Goal: Task Accomplishment & Management: Manage account settings

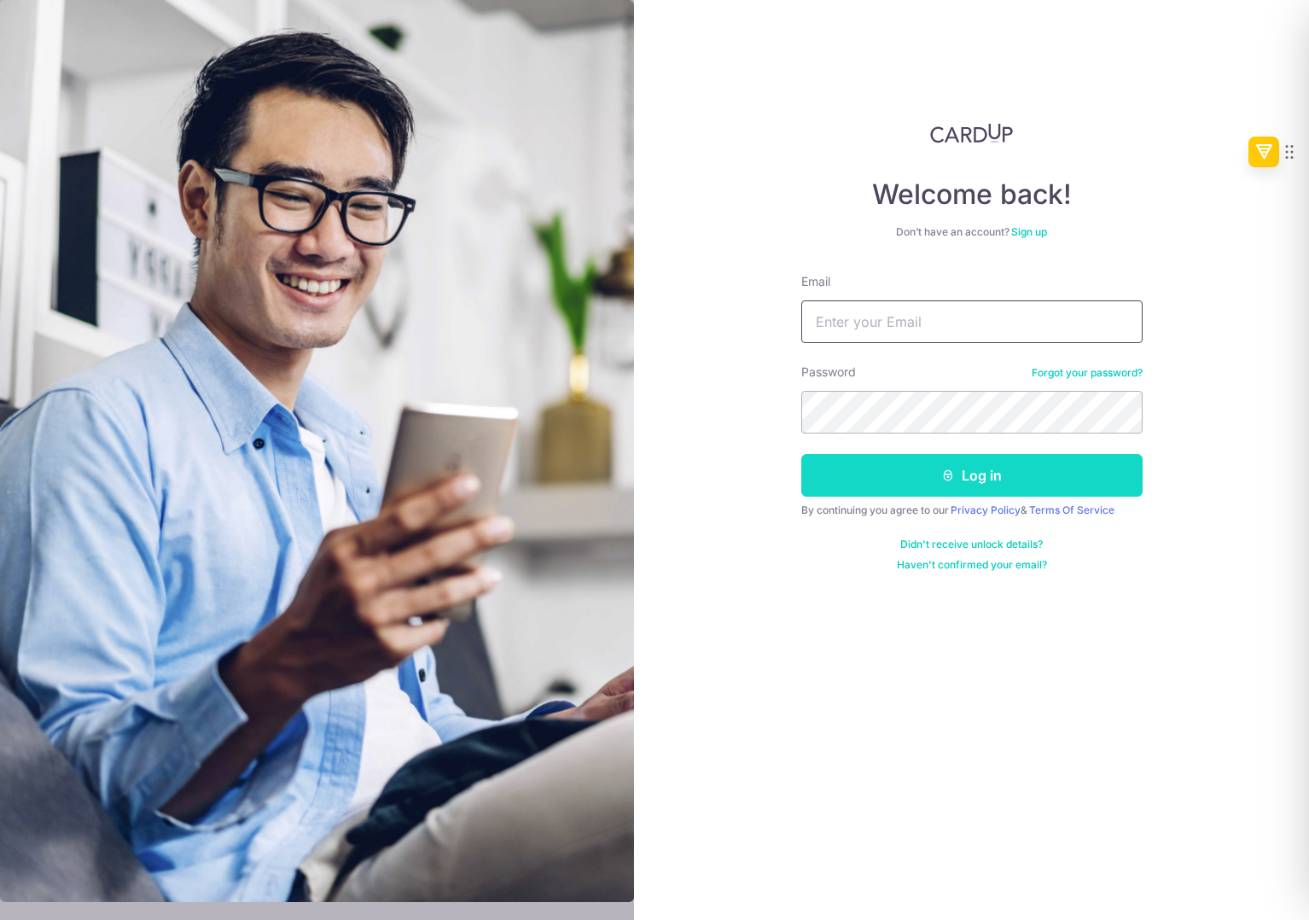
type input "[EMAIL_ADDRESS][DOMAIN_NAME]"
click at [878, 486] on button "Log in" at bounding box center [971, 475] width 341 height 43
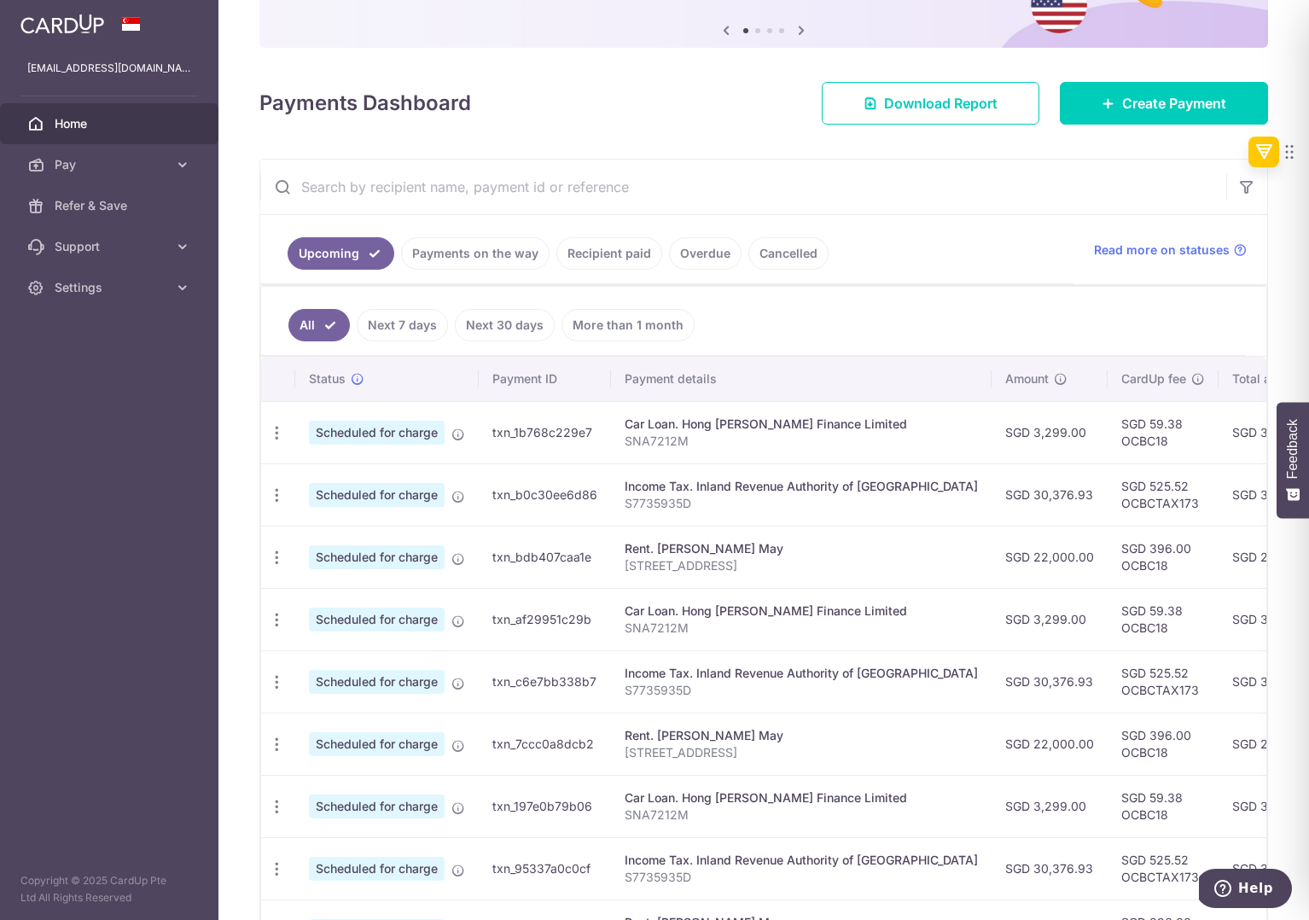
scroll to position [172, 0]
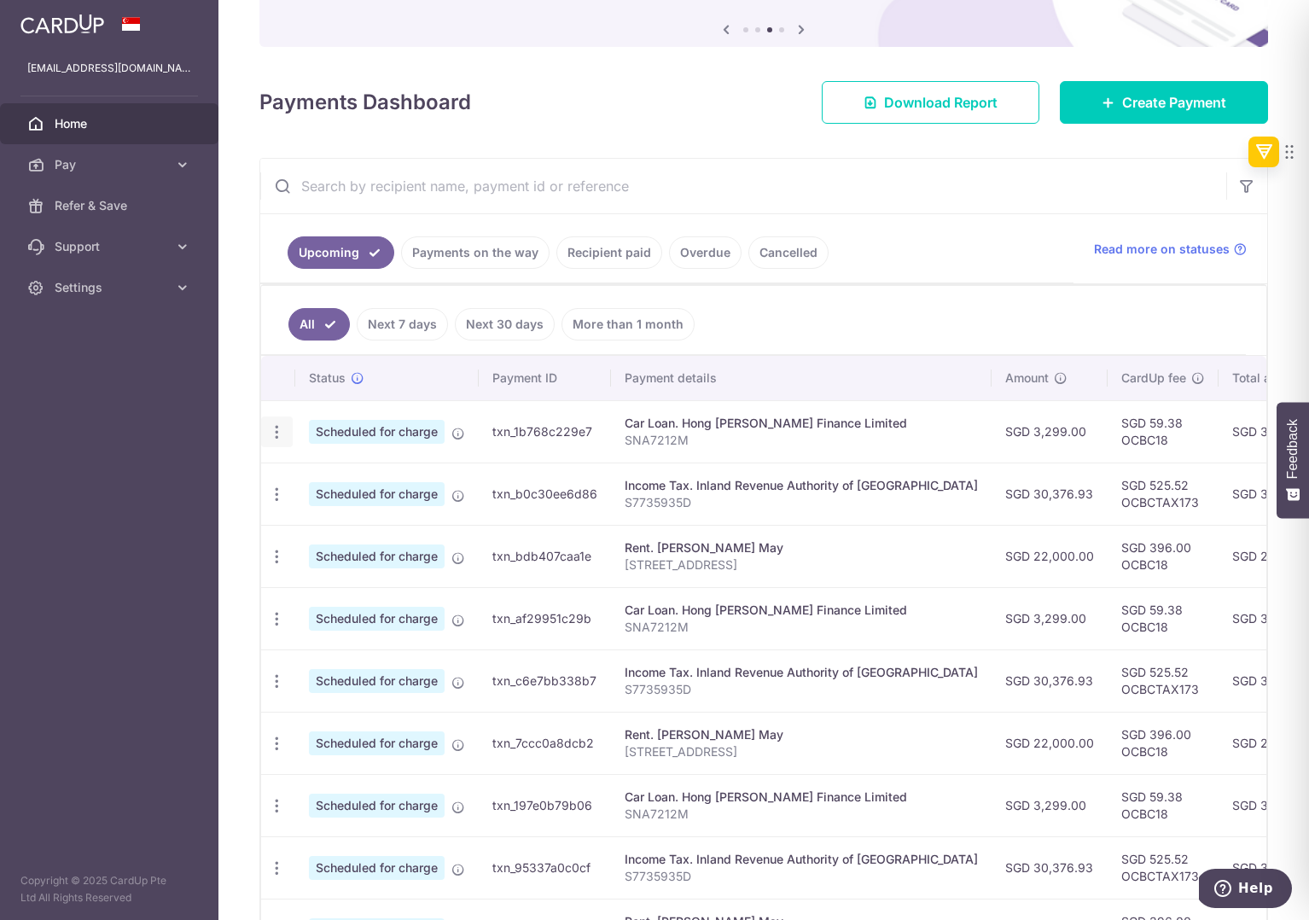
click at [273, 438] on icon "button" at bounding box center [277, 432] width 18 height 18
click at [423, 416] on td "Scheduled for charge" at bounding box center [386, 431] width 183 height 62
click at [416, 331] on link "Next 7 days" at bounding box center [402, 324] width 91 height 32
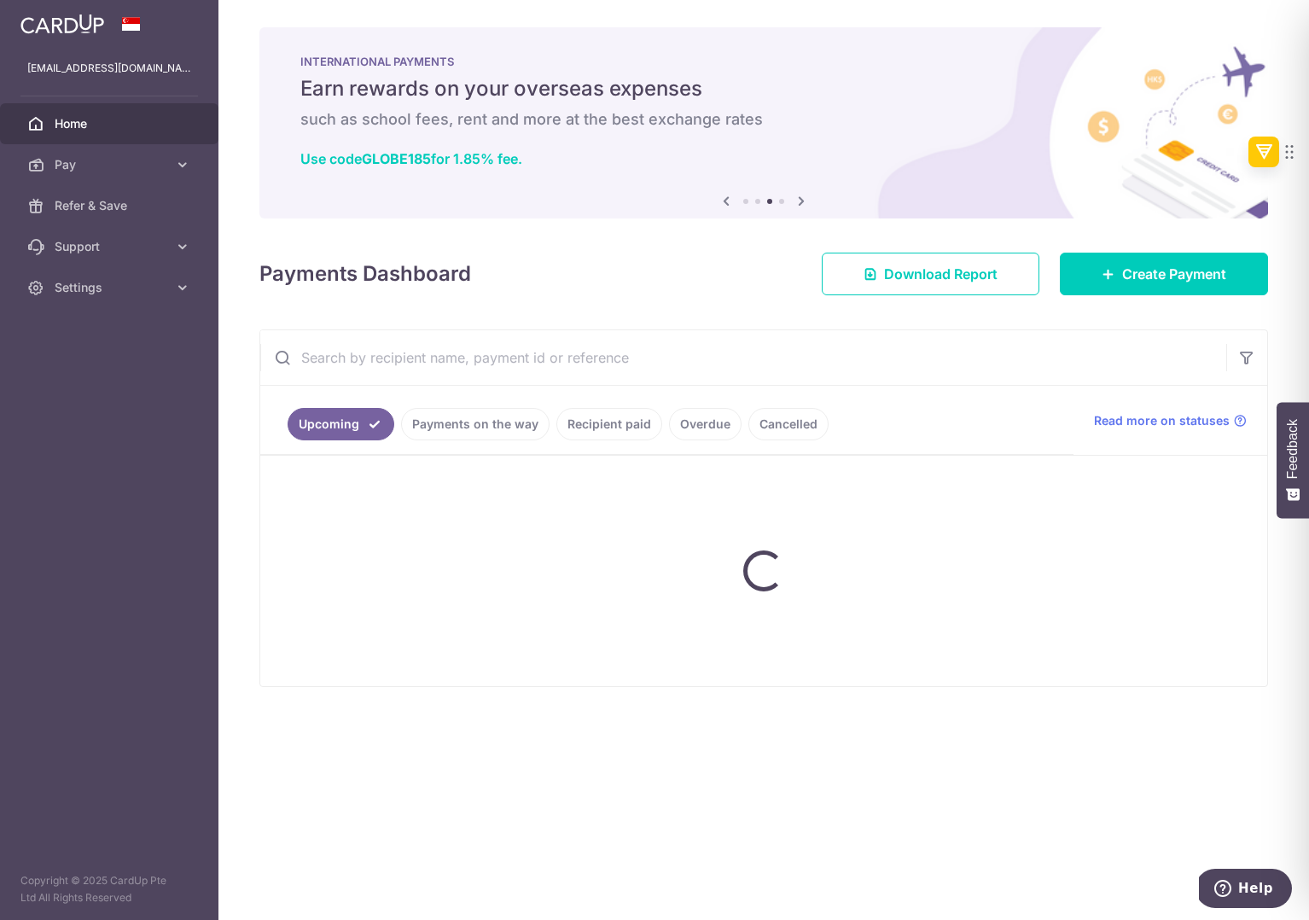
scroll to position [0, 0]
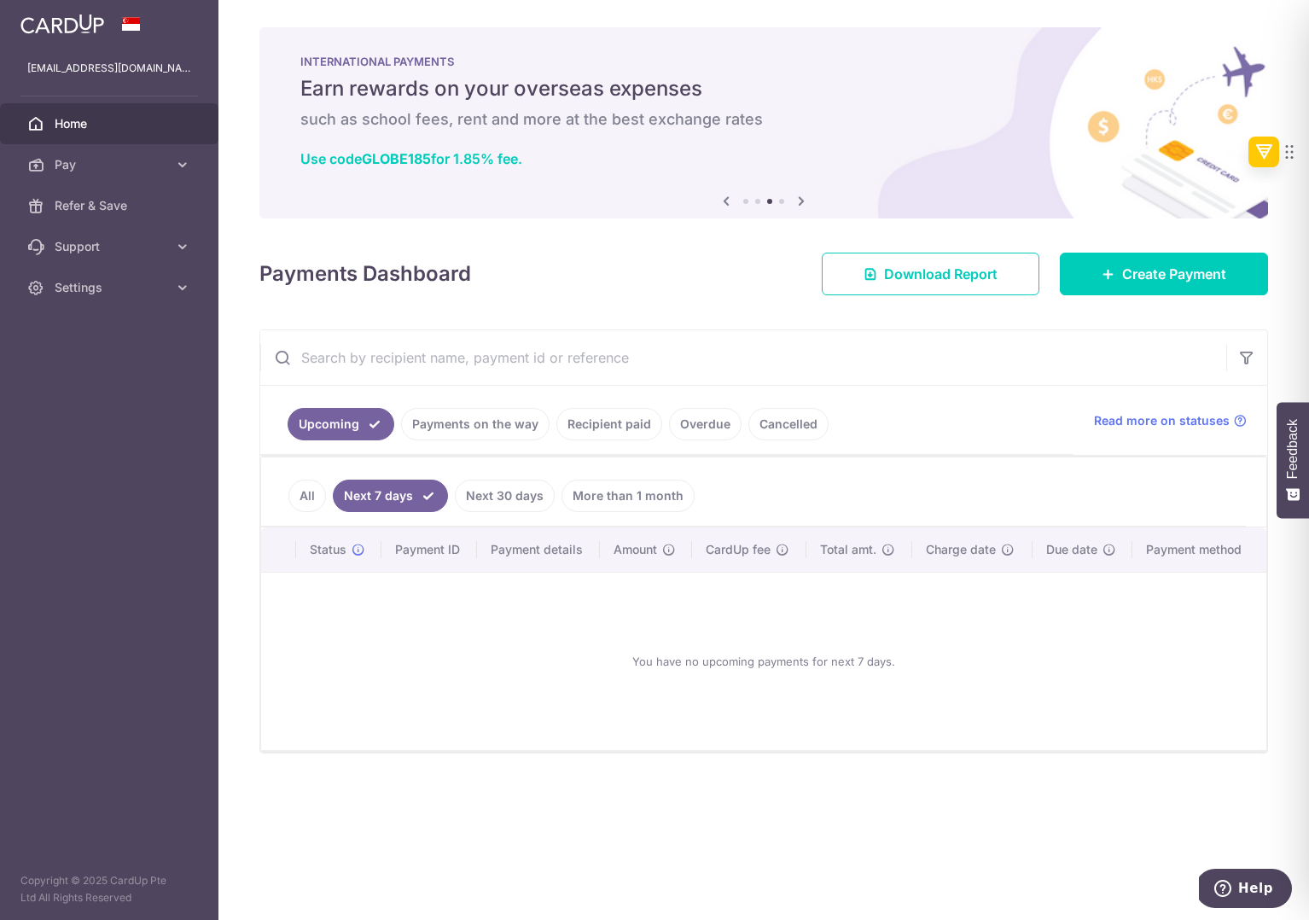
click at [503, 504] on link "Next 30 days" at bounding box center [505, 496] width 100 height 32
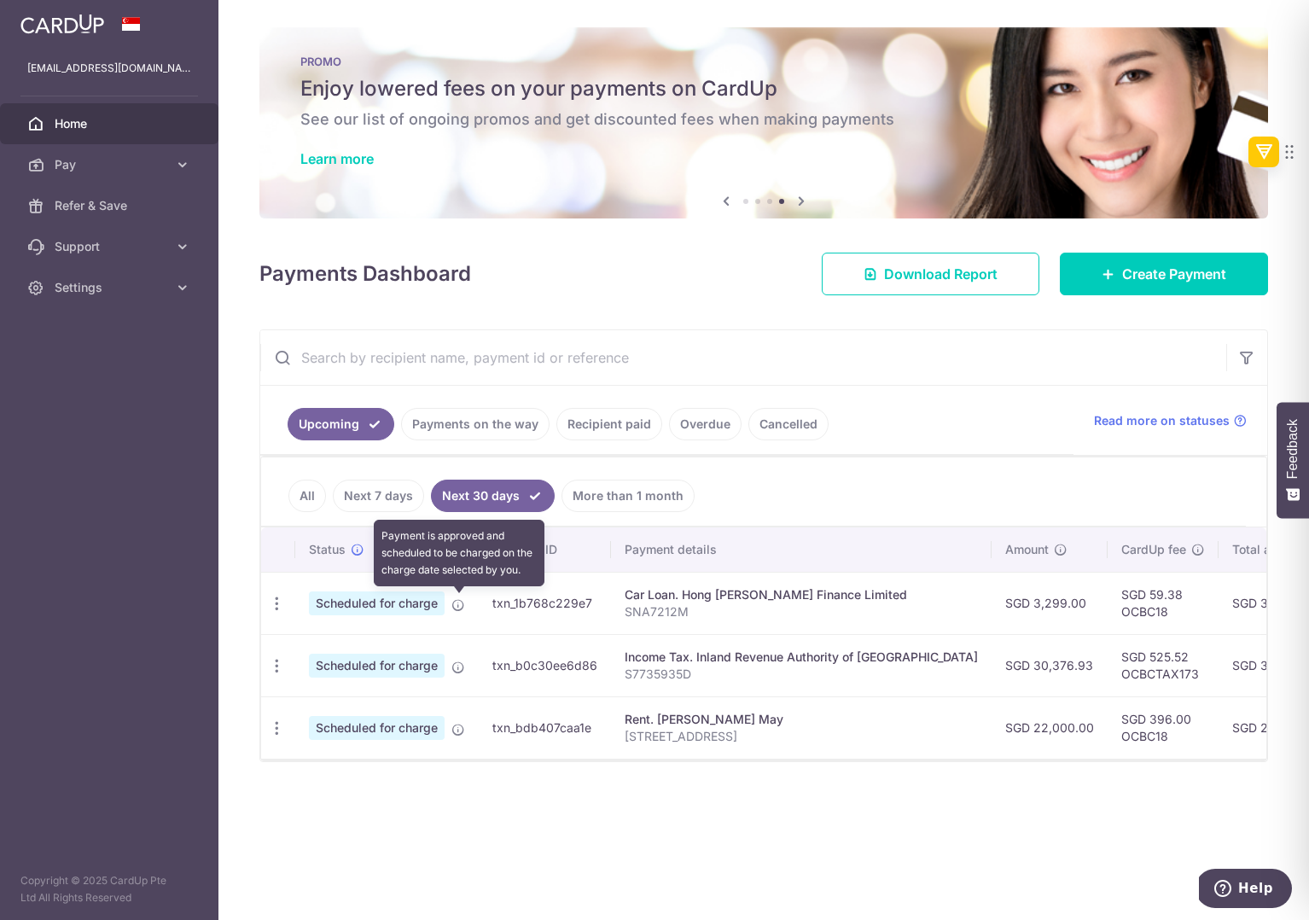
click at [457, 602] on icon at bounding box center [458, 605] width 14 height 14
click at [311, 492] on link "All" at bounding box center [307, 496] width 38 height 32
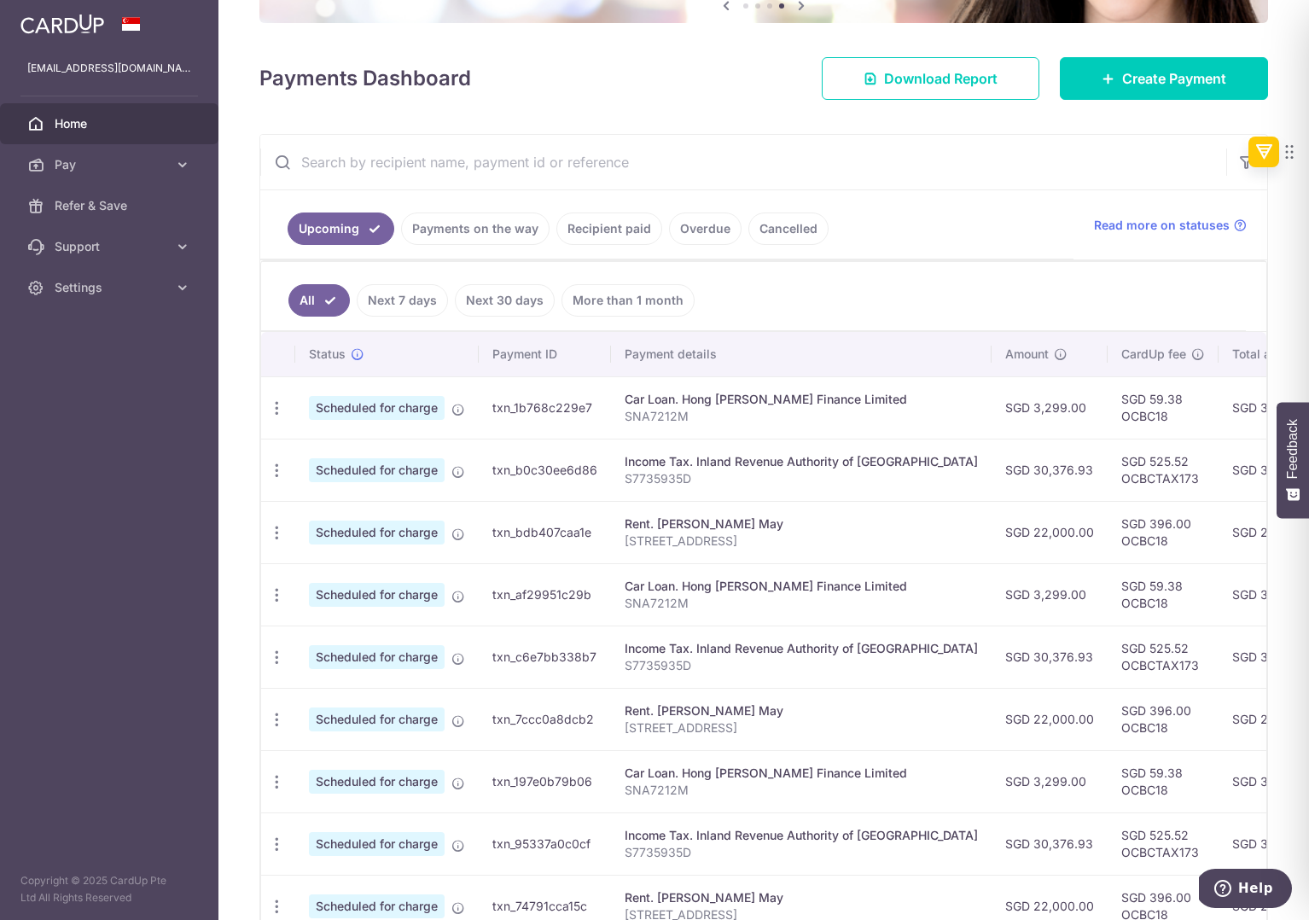
scroll to position [209, 0]
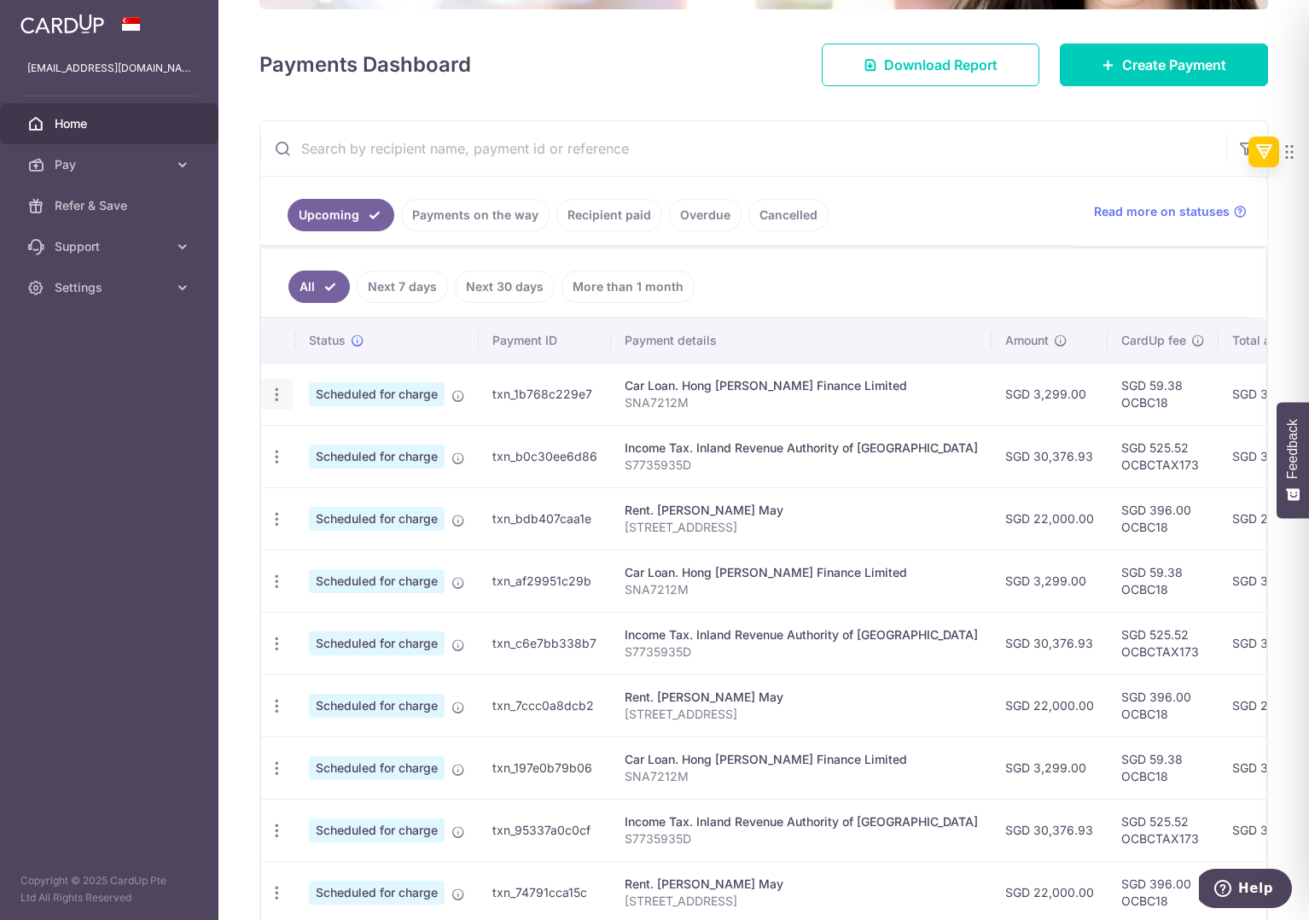
click at [276, 393] on icon "button" at bounding box center [277, 395] width 18 height 18
click at [323, 488] on span "Cancel payment" at bounding box center [368, 483] width 114 height 20
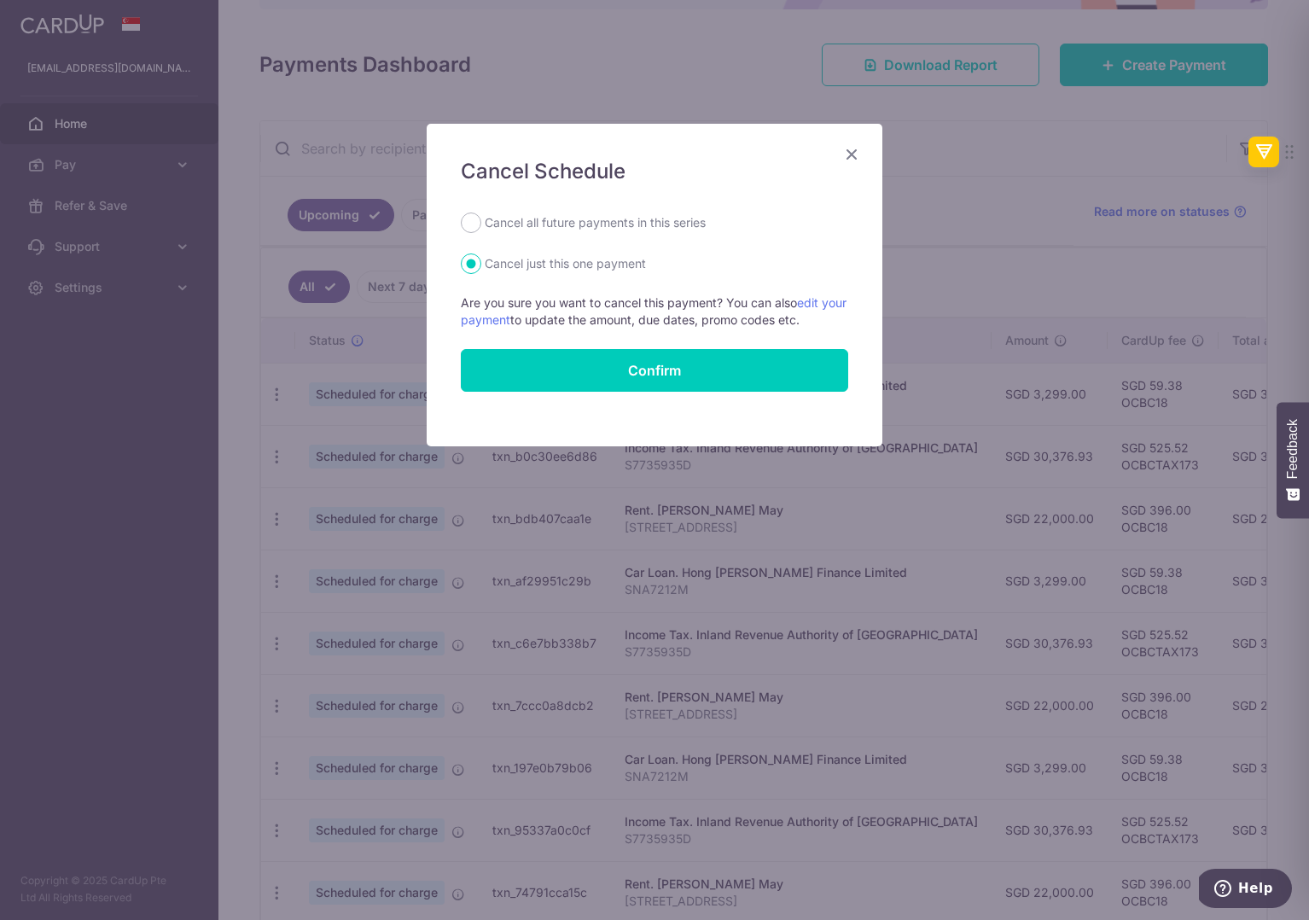
click at [573, 220] on label "Cancel all future payments in this series" at bounding box center [595, 222] width 221 height 20
click at [481, 220] on input "Cancel all future payments in this series" at bounding box center [471, 222] width 20 height 20
radio input "true"
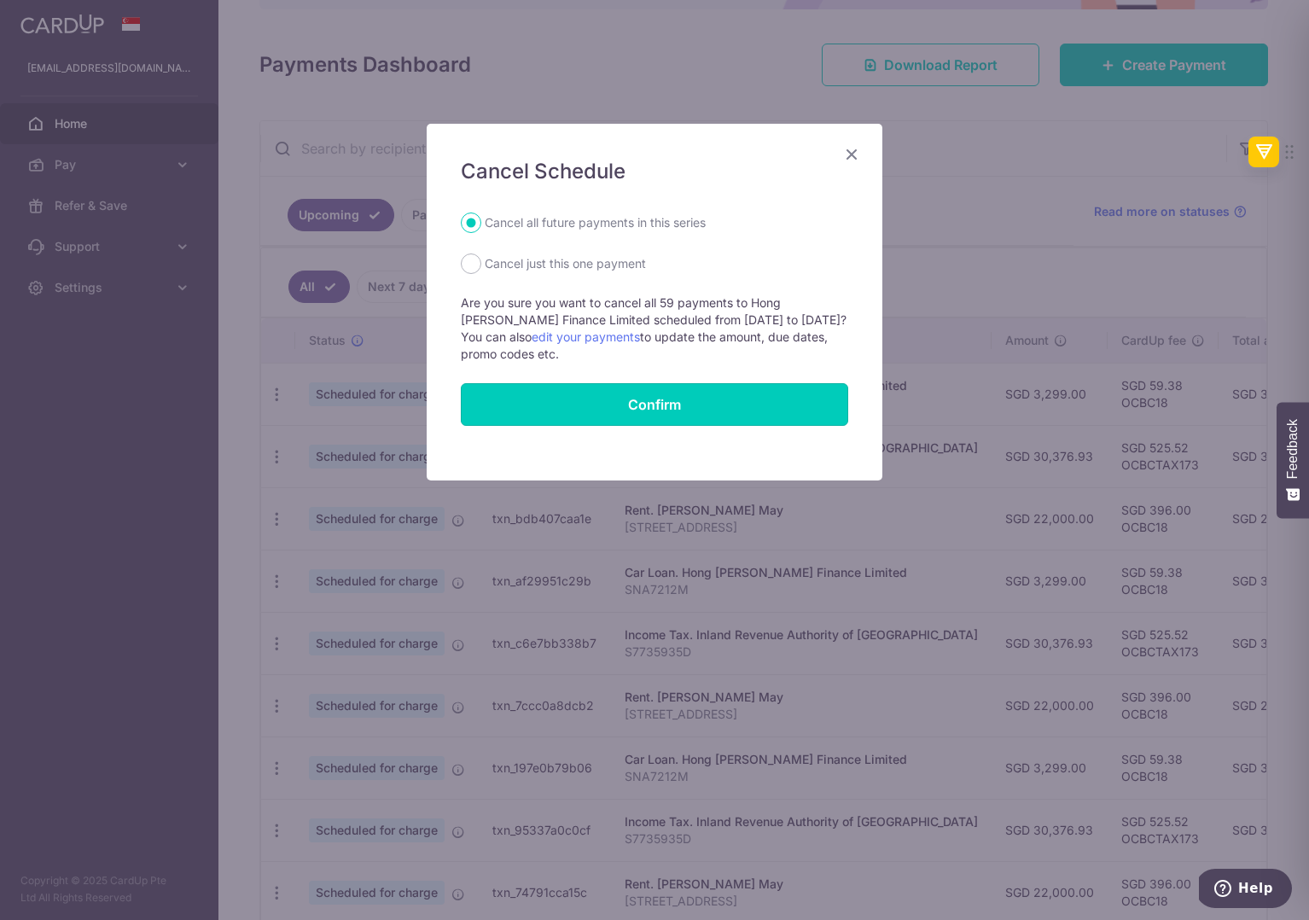
click at [577, 414] on button "Confirm" at bounding box center [654, 404] width 387 height 43
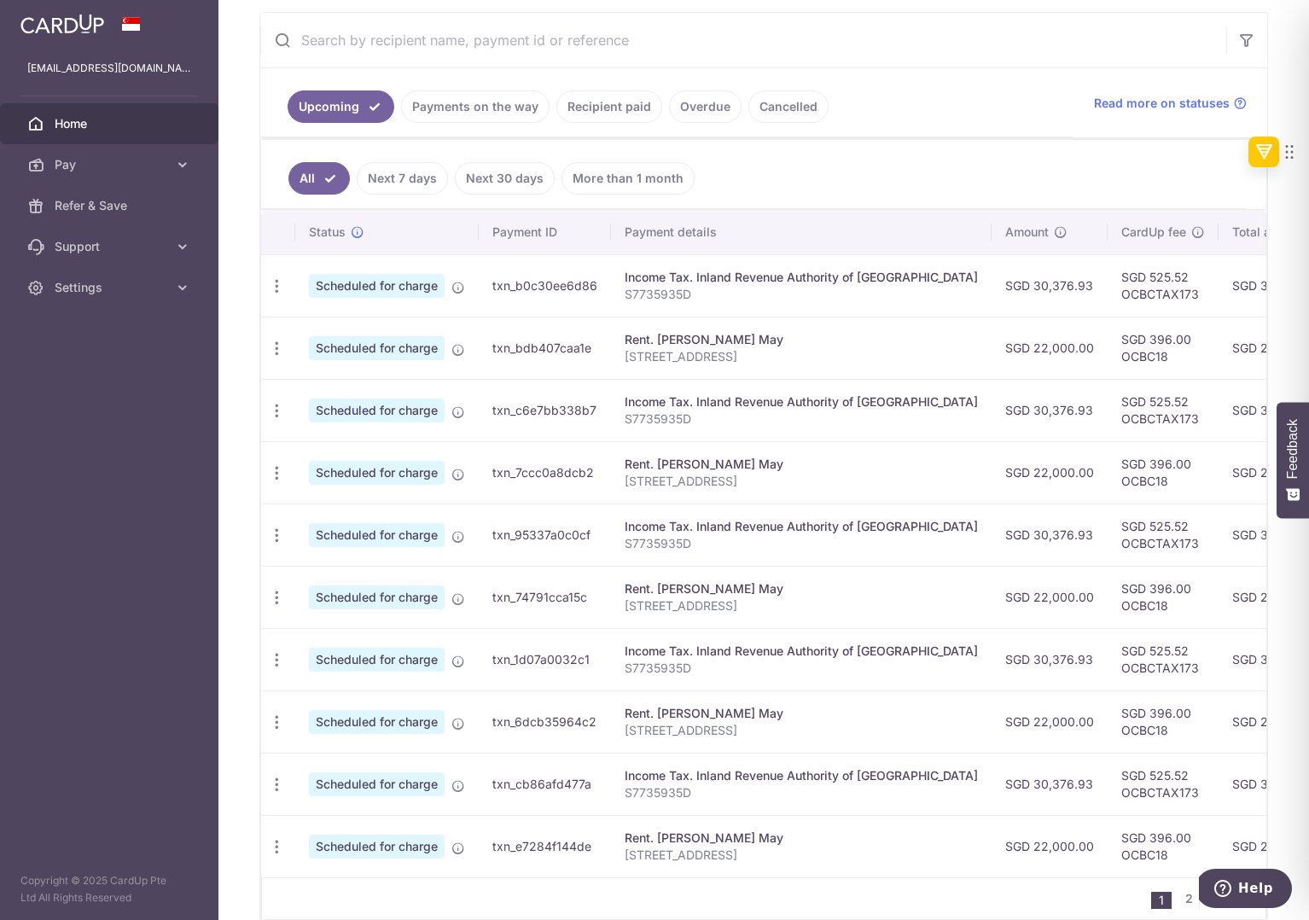
scroll to position [319, 0]
click at [280, 283] on icon "button" at bounding box center [277, 285] width 18 height 18
click at [340, 335] on span "Update payment" at bounding box center [368, 331] width 116 height 20
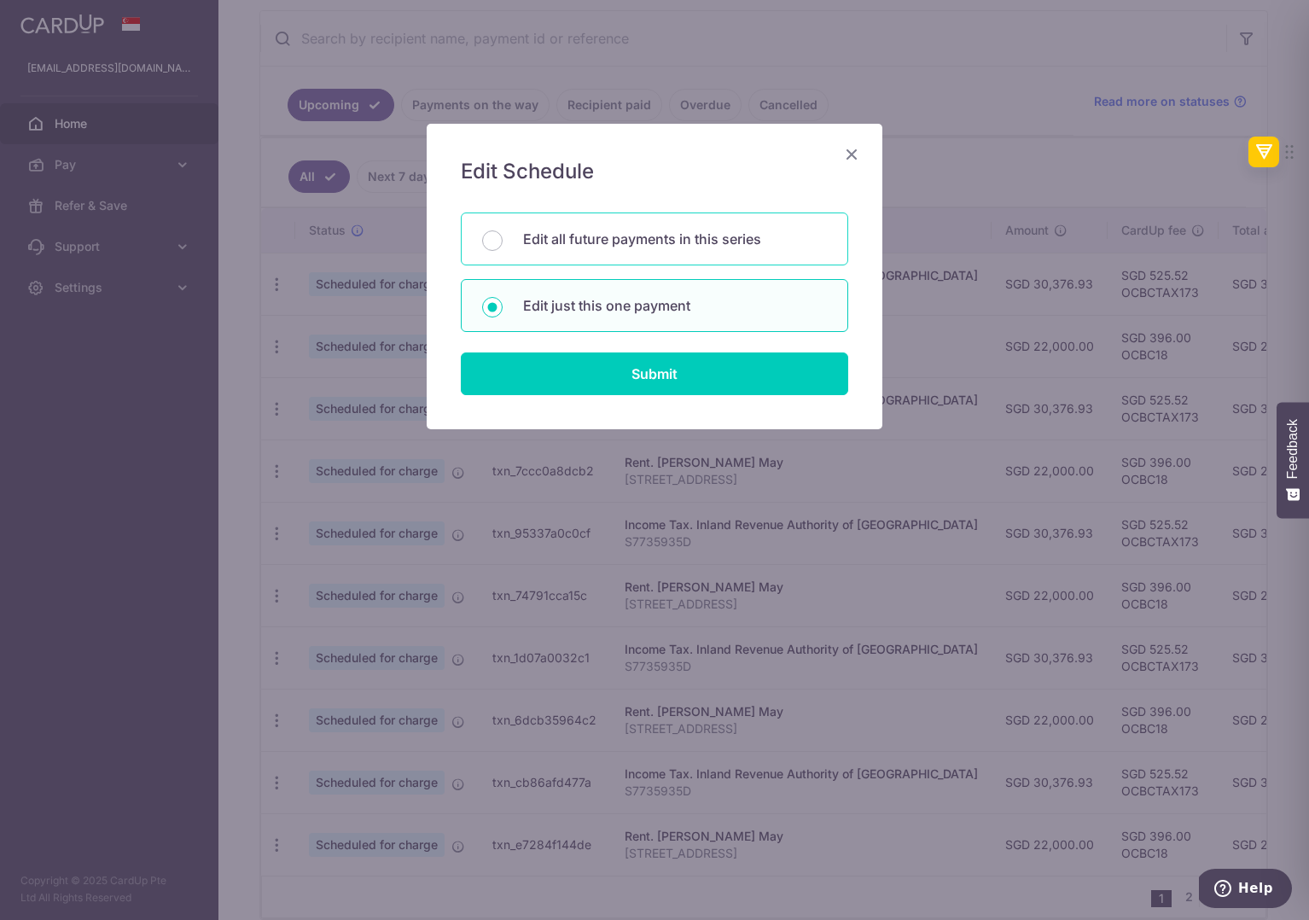
click at [585, 226] on div "Edit all future payments in this series" at bounding box center [654, 238] width 387 height 53
radio input "true"
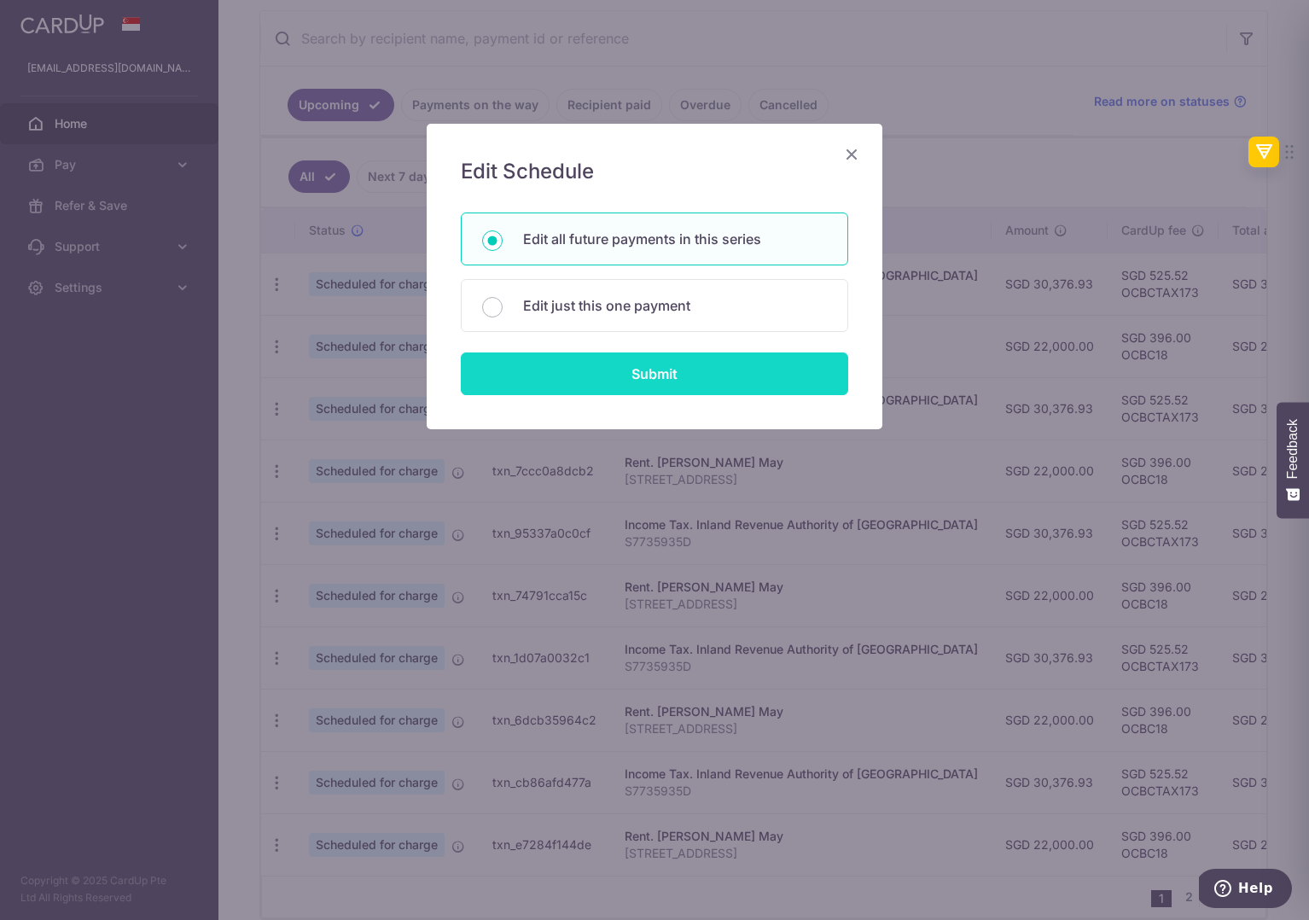
click at [575, 369] on input "Submit" at bounding box center [654, 373] width 387 height 43
radio input "true"
type input "30,376.93"
type input "S7735935D"
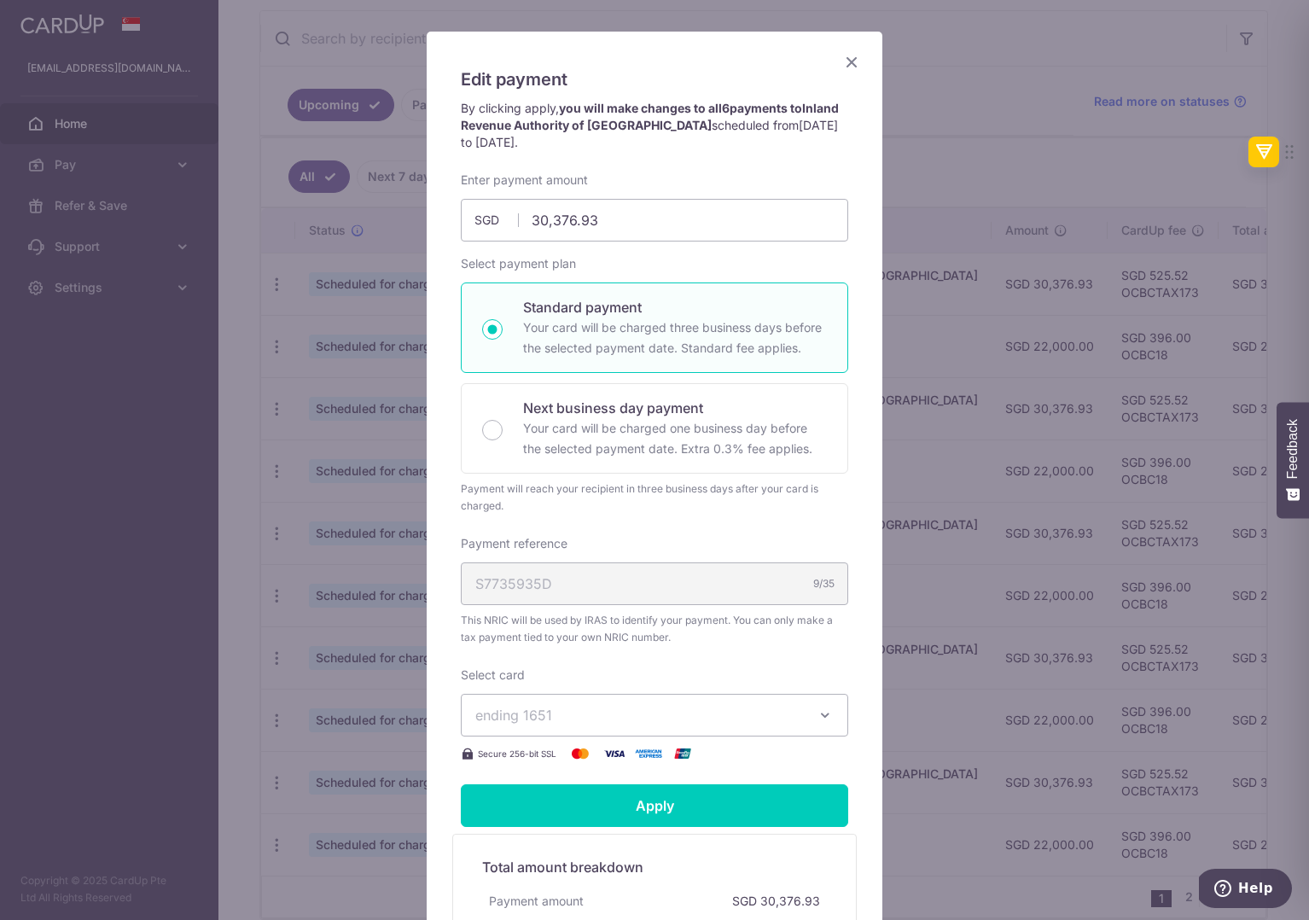
scroll to position [95, 0]
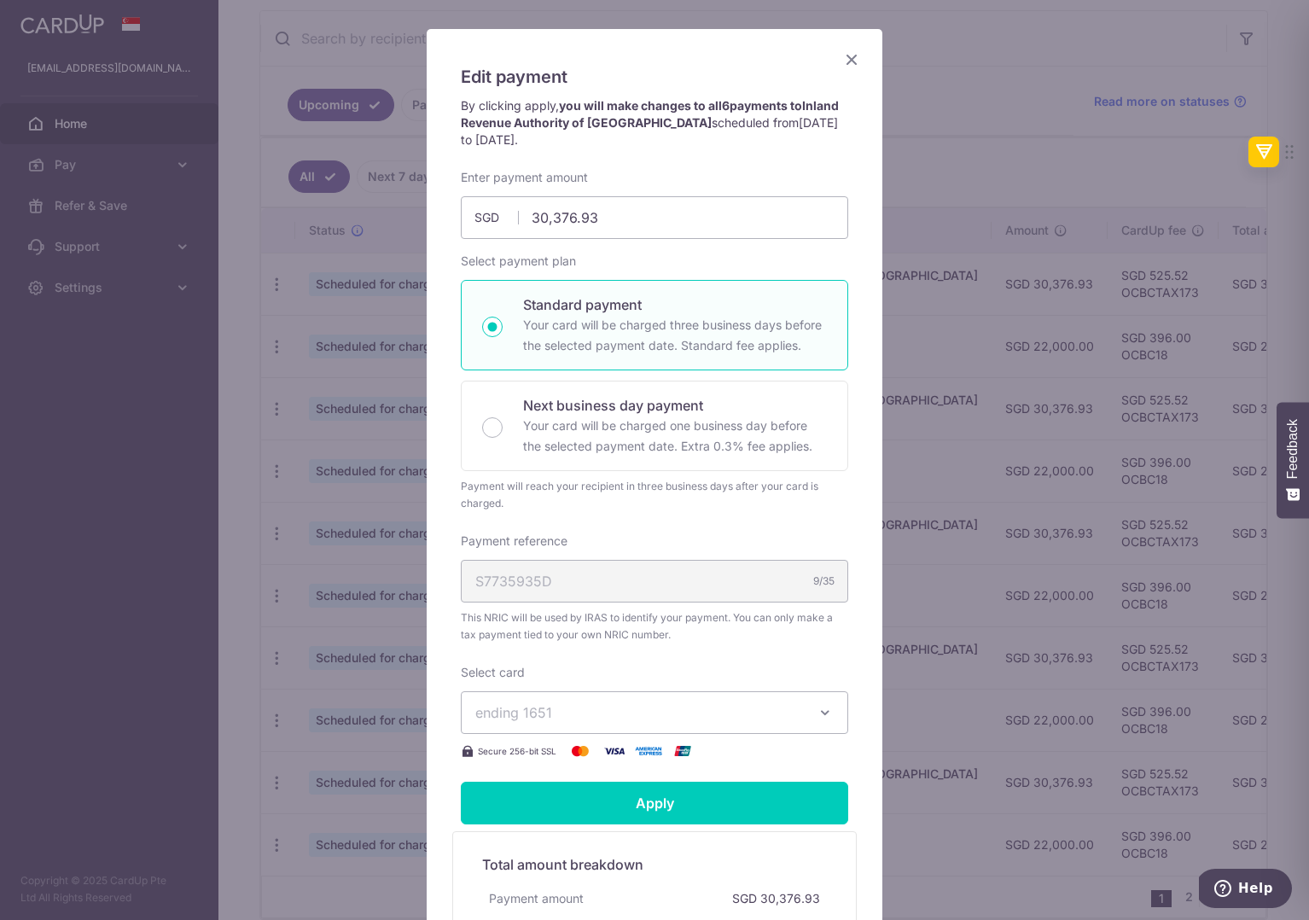
click at [638, 722] on span "ending 1651" at bounding box center [639, 712] width 328 height 20
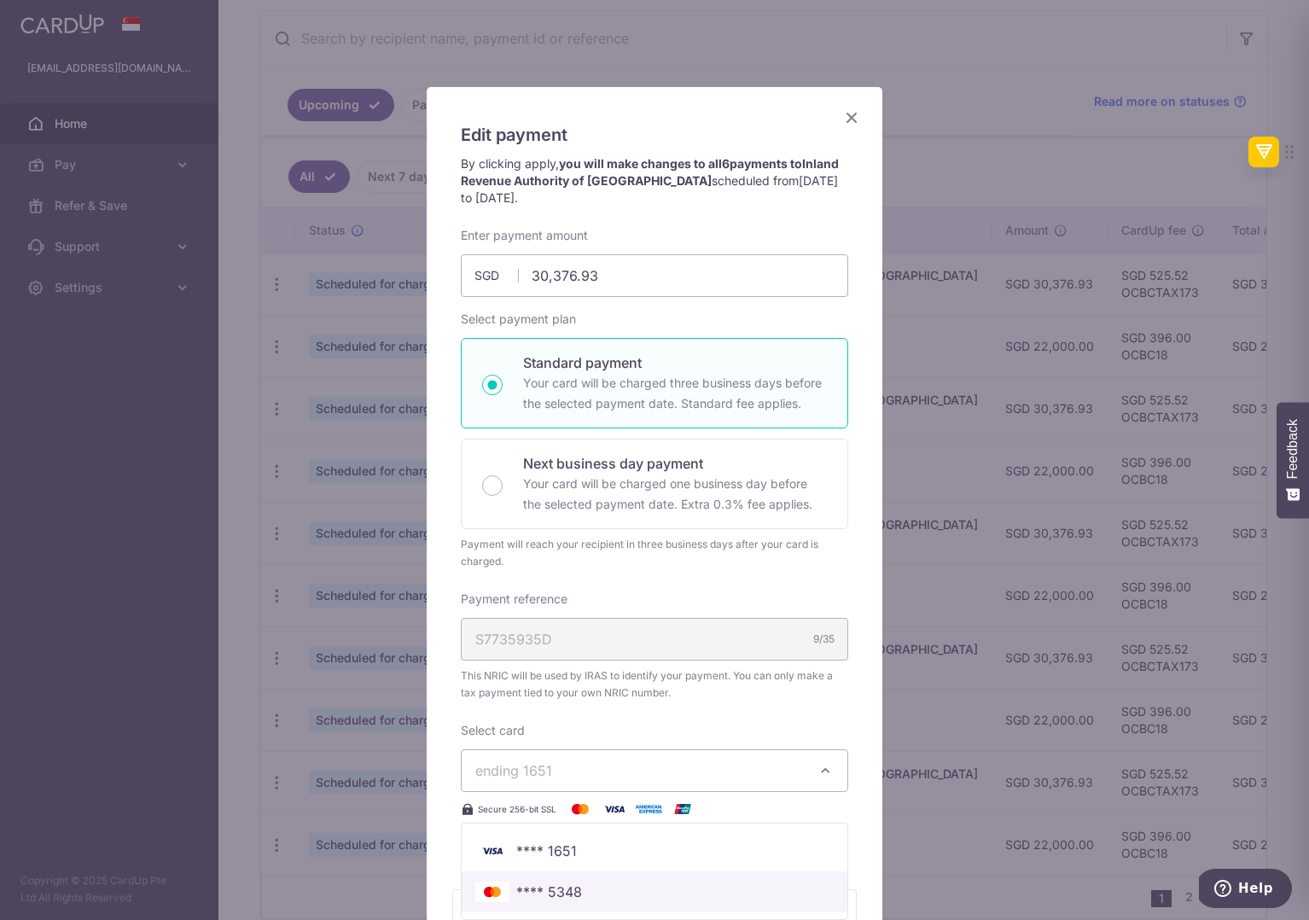
scroll to position [33, 0]
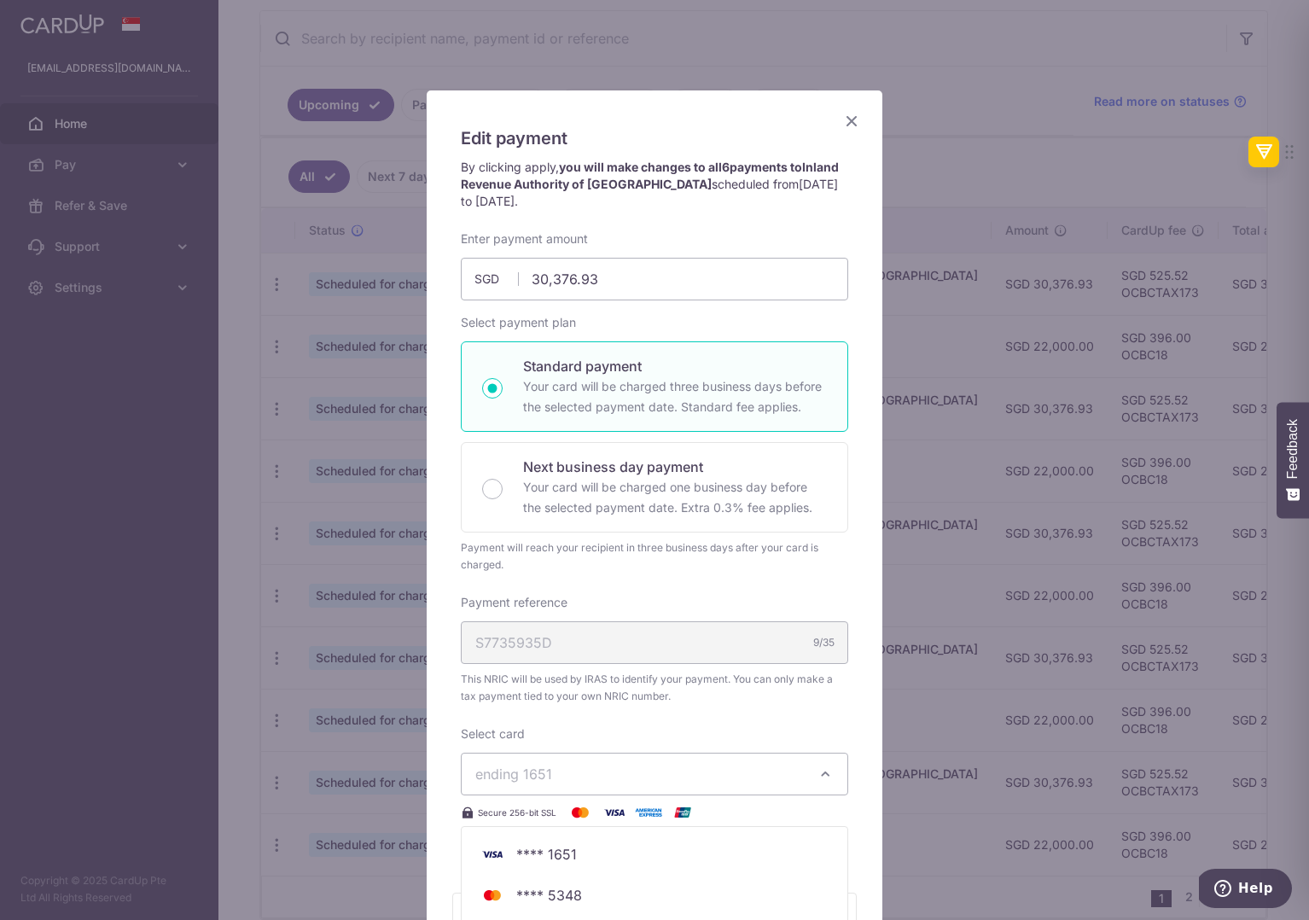
click at [851, 119] on icon "Close" at bounding box center [851, 120] width 20 height 21
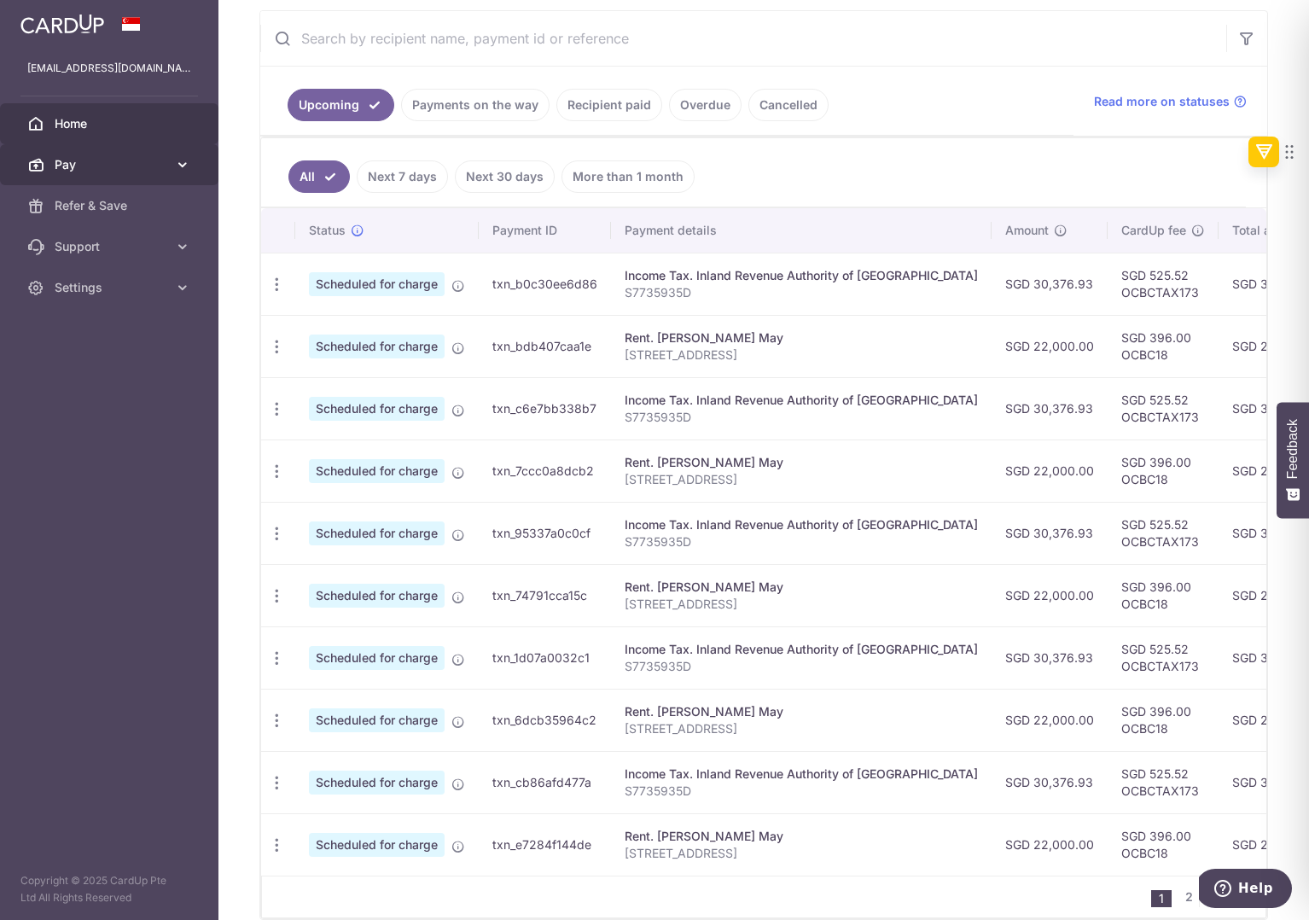
click at [149, 161] on span "Pay" at bounding box center [111, 164] width 113 height 17
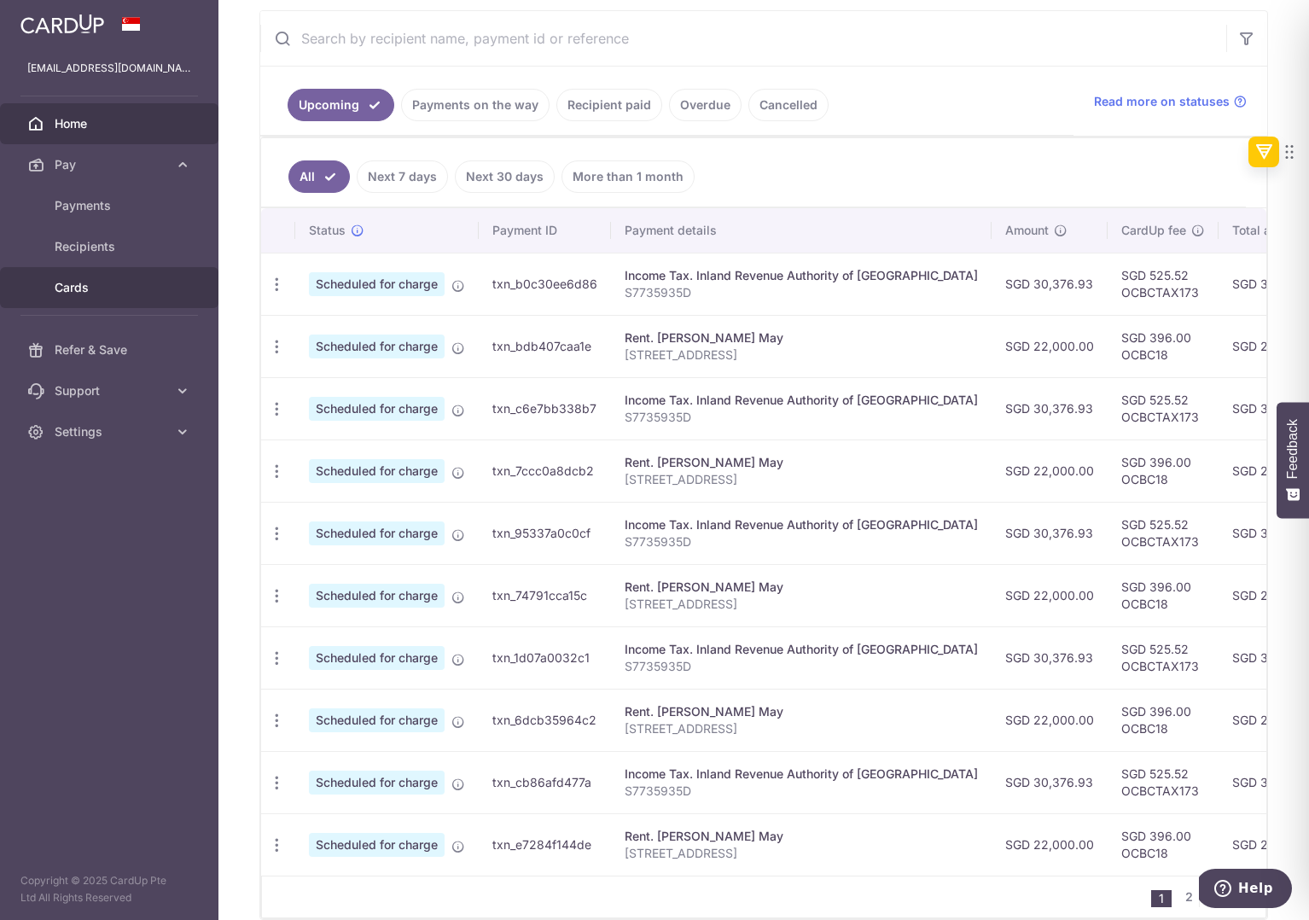
click at [82, 282] on span "Cards" at bounding box center [111, 287] width 113 height 17
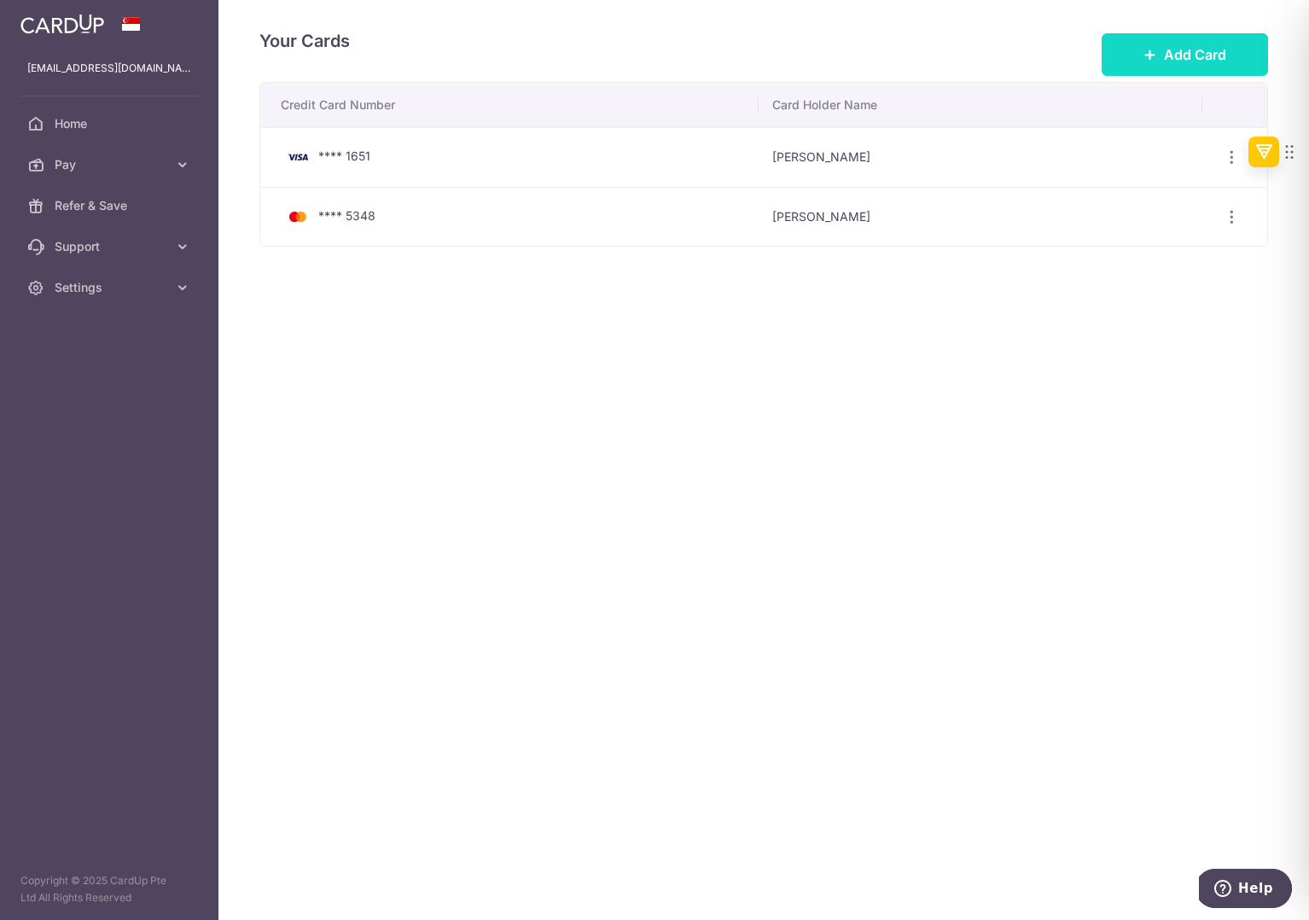
click at [1187, 51] on span "Add Card" at bounding box center [1195, 54] width 62 height 20
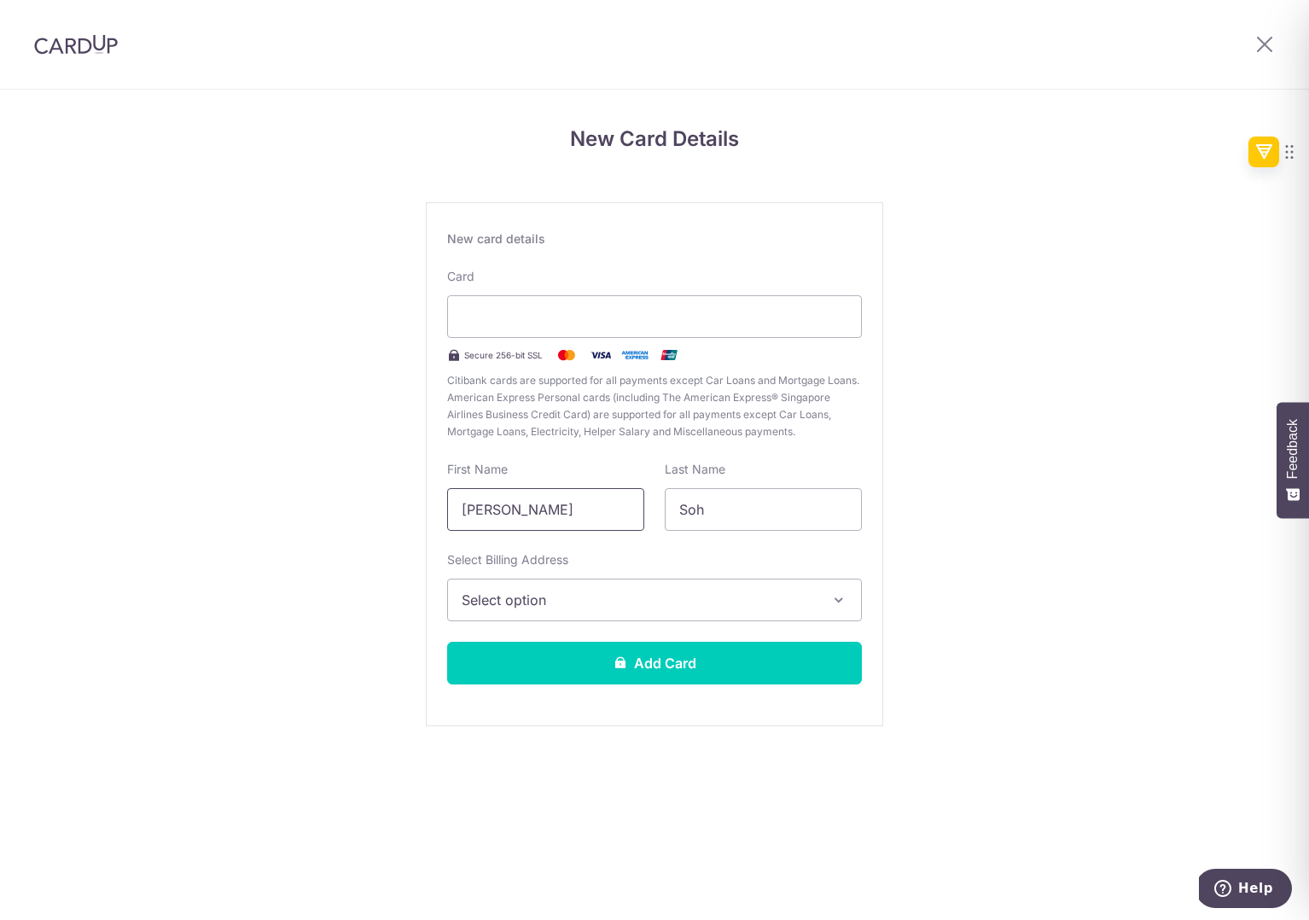
drag, startPoint x: 519, startPoint y: 510, endPoint x: 410, endPoint y: 510, distance: 109.2
click at [410, 510] on div "New Card Details New card details Card Secure 256-bit SSL Citibank cards are su…" at bounding box center [654, 448] width 1309 height 717
type input "Andy"
click at [632, 608] on span "Select option" at bounding box center [639, 600] width 355 height 20
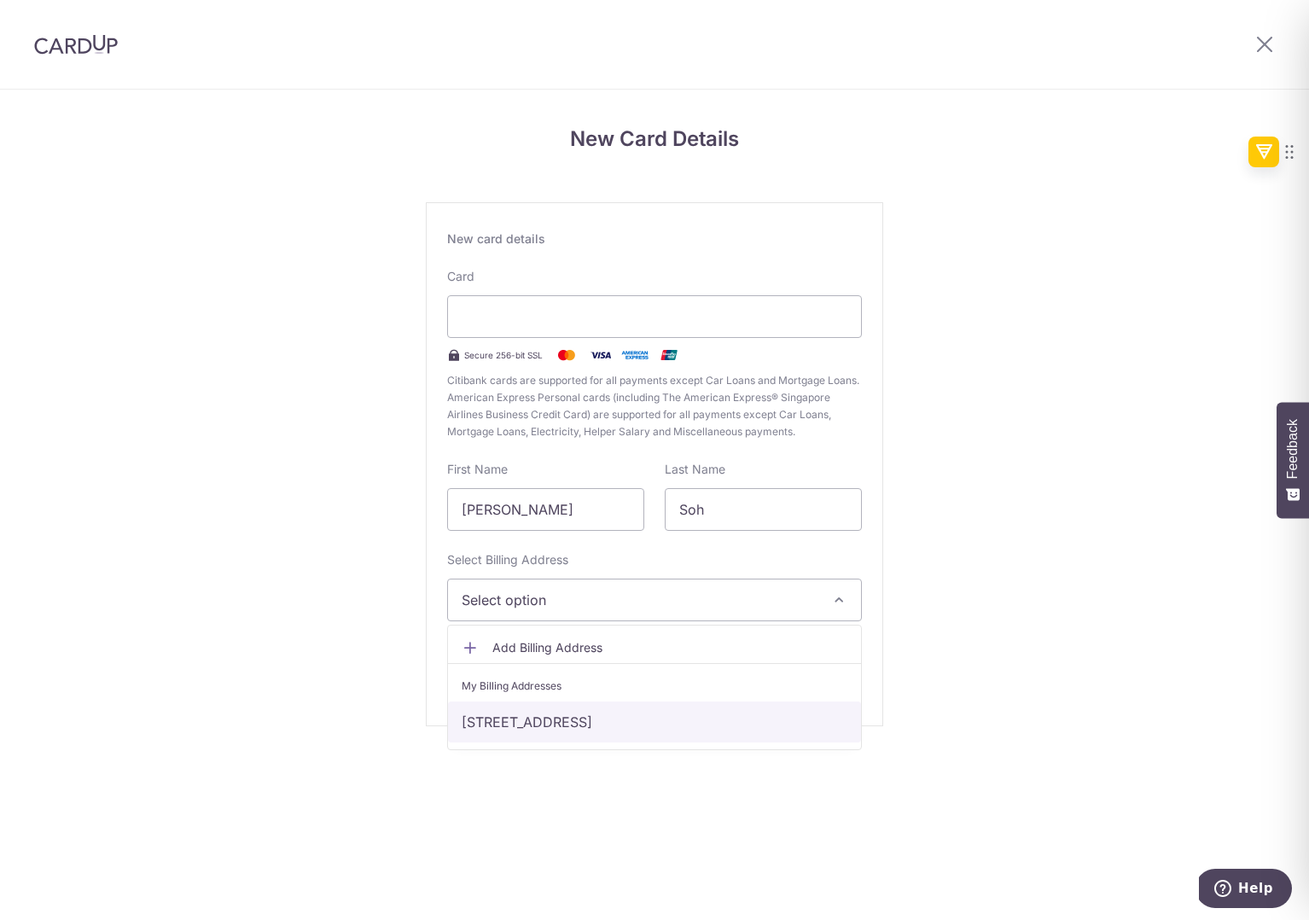
click at [623, 726] on link "12, Namly Place, Singapore, Singapore-267159" at bounding box center [654, 721] width 413 height 41
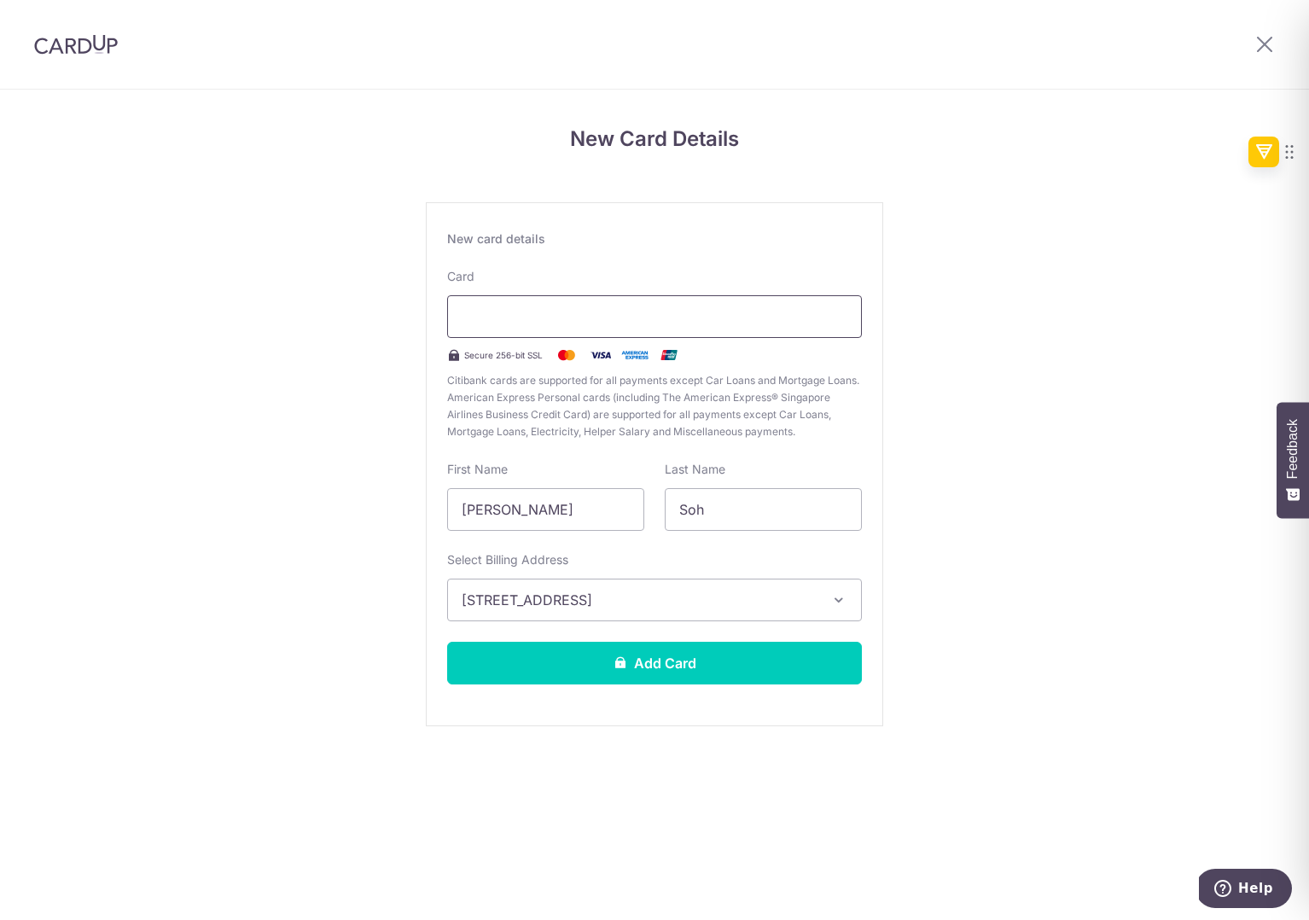
click at [566, 327] on div at bounding box center [654, 316] width 415 height 43
click at [666, 668] on button "Add Card" at bounding box center [654, 663] width 415 height 43
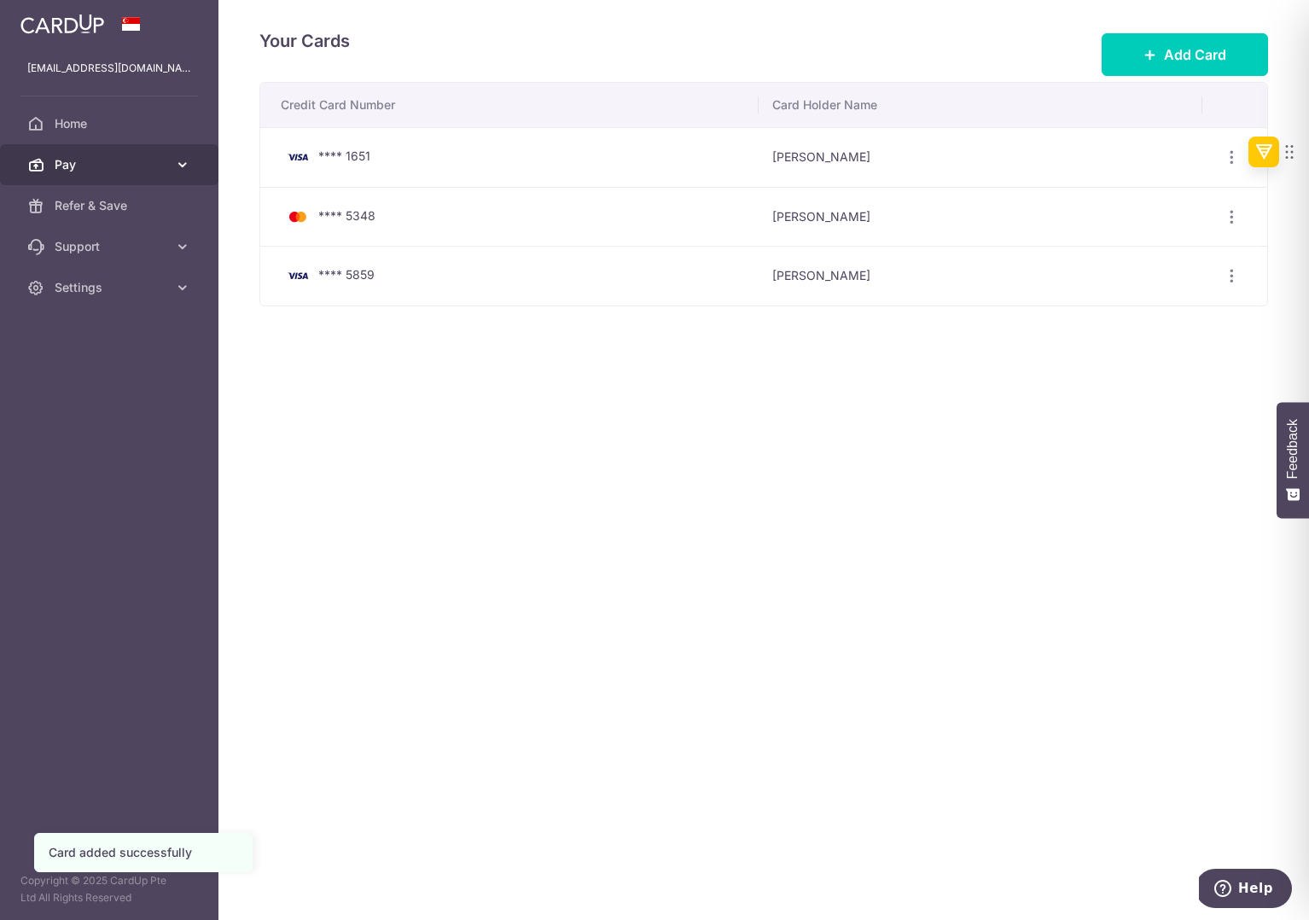
click at [109, 157] on span "Pay" at bounding box center [111, 164] width 113 height 17
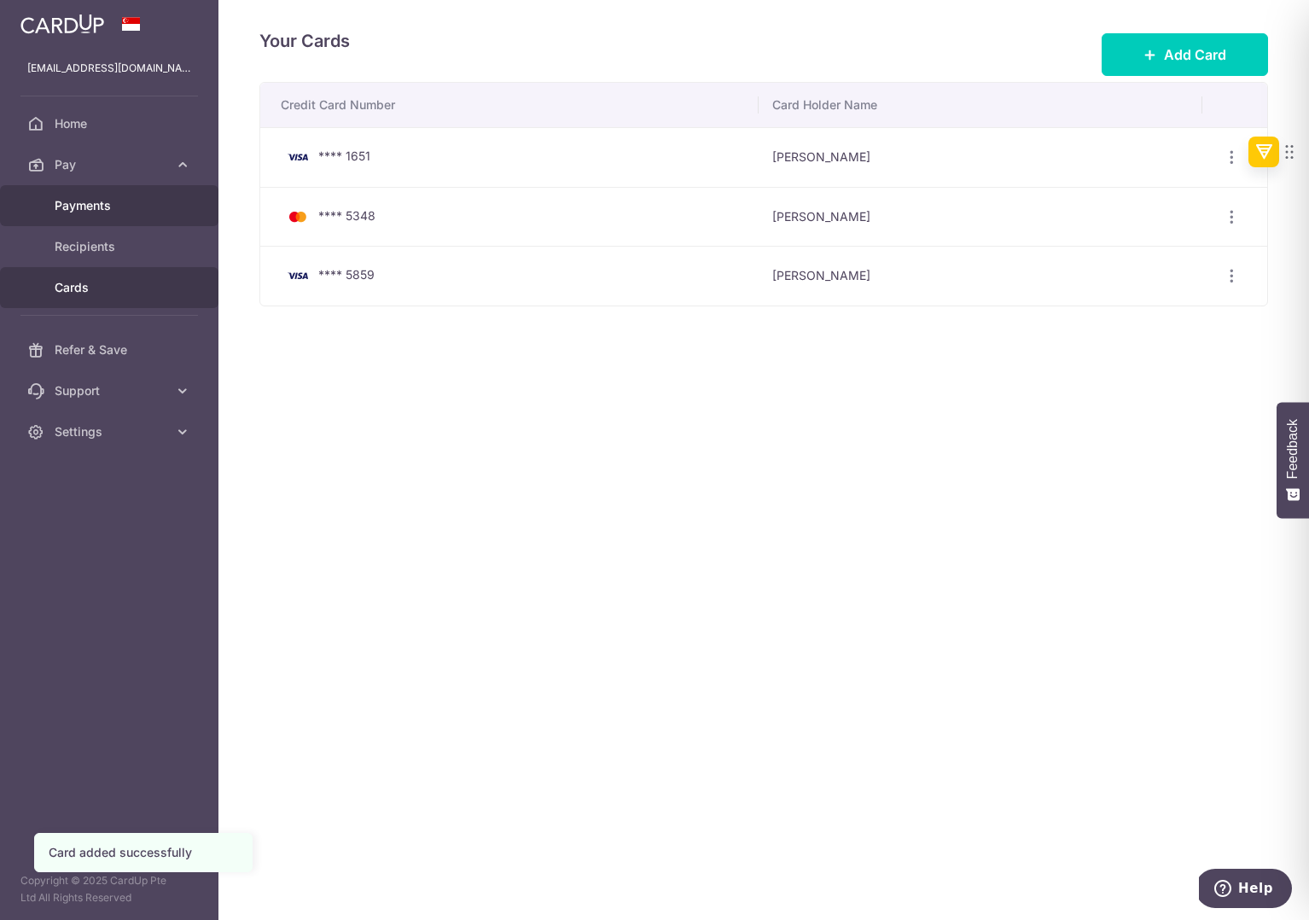
click at [99, 212] on span "Payments" at bounding box center [111, 205] width 113 height 17
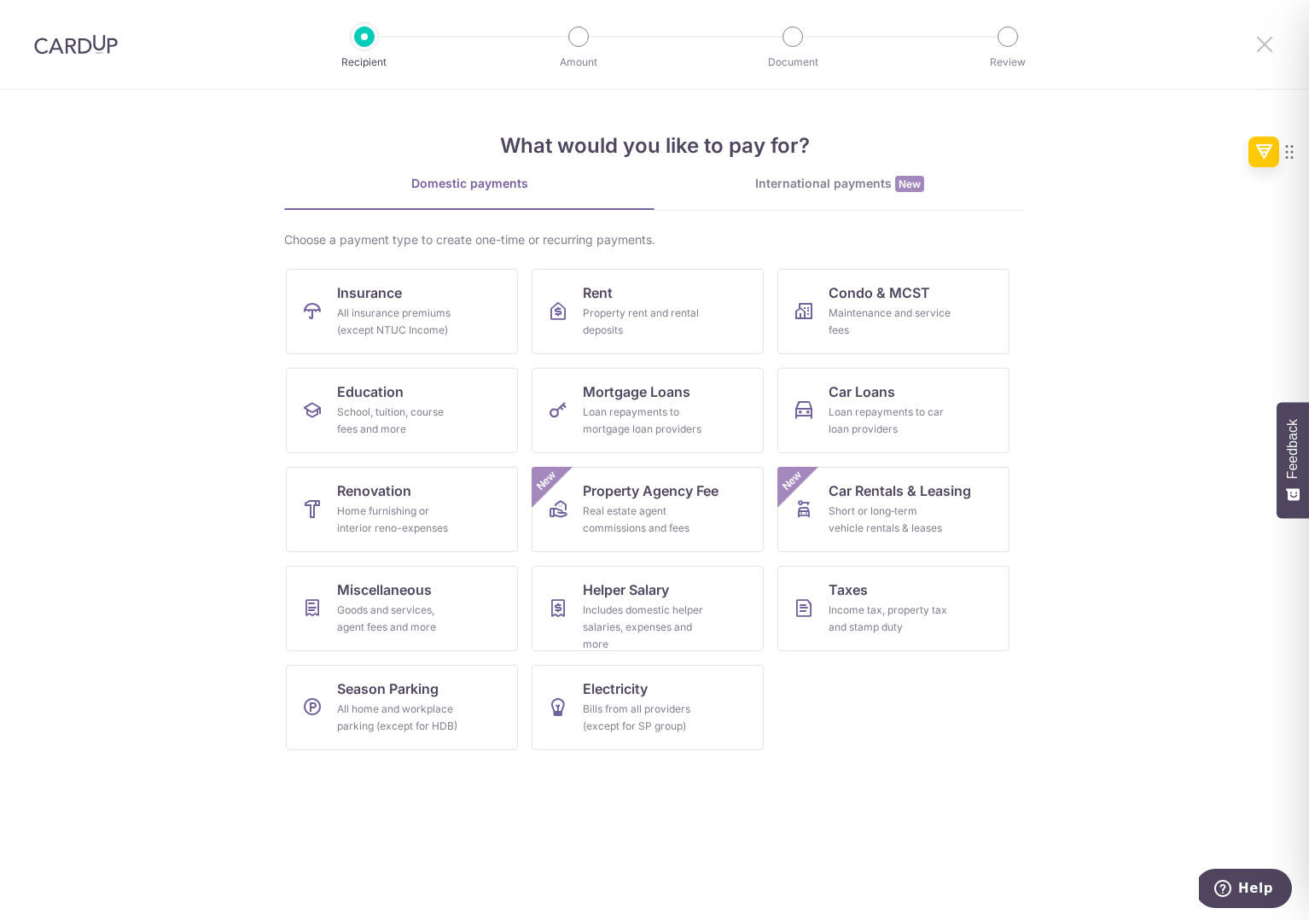
click at [1271, 41] on icon at bounding box center [1264, 43] width 20 height 21
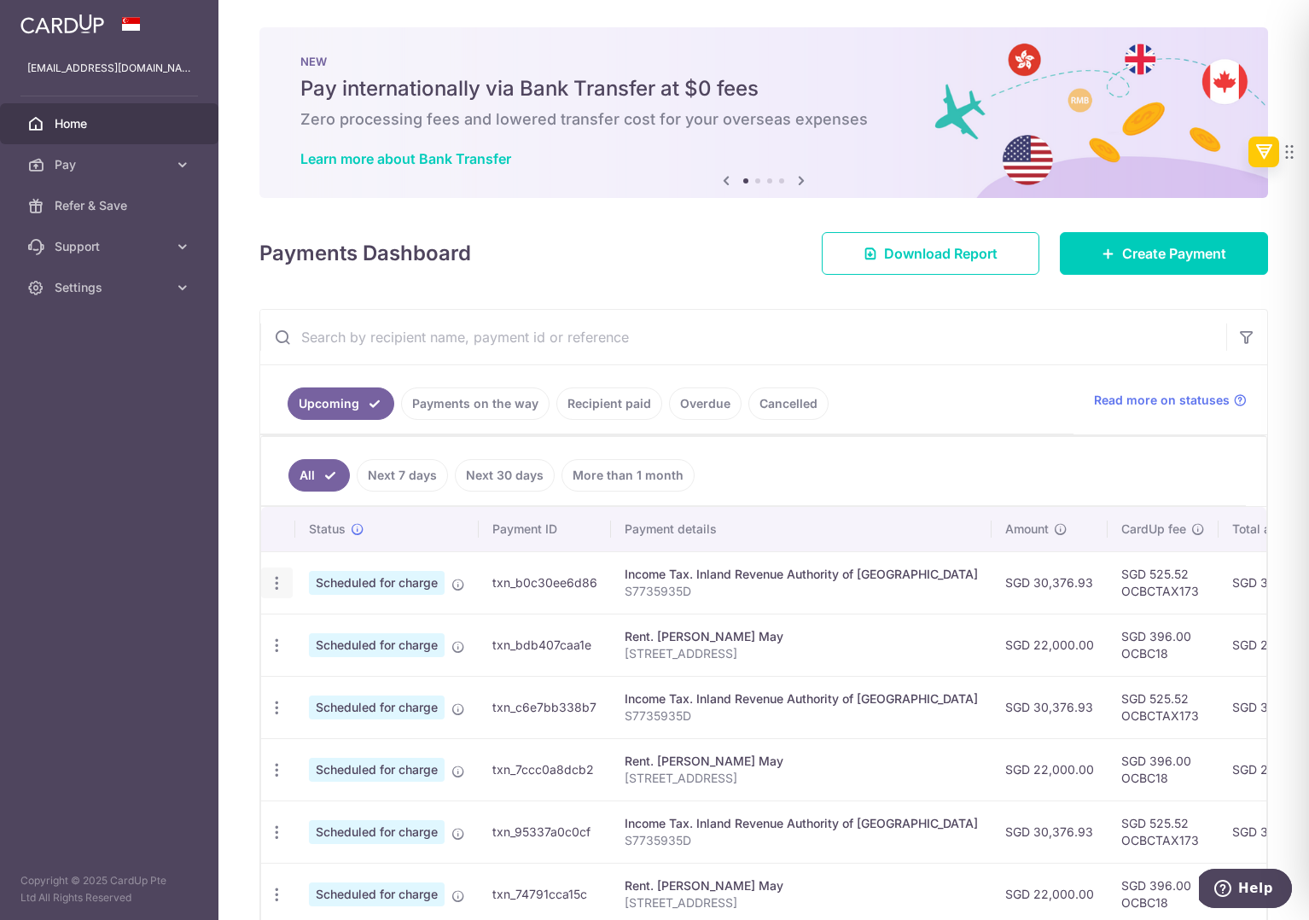
click at [279, 584] on icon "button" at bounding box center [277, 583] width 18 height 18
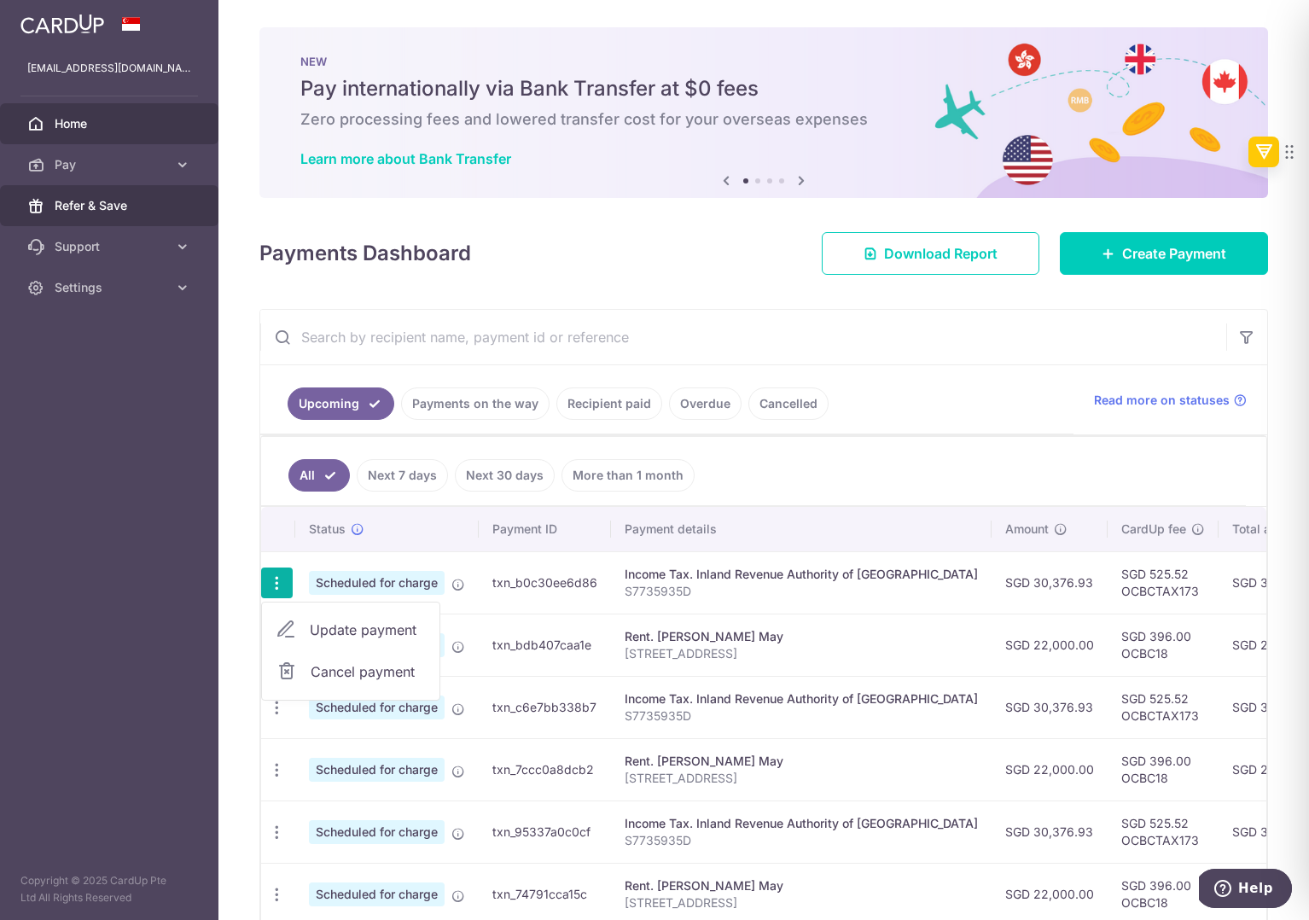
click at [148, 209] on span "Refer & Save" at bounding box center [111, 205] width 113 height 17
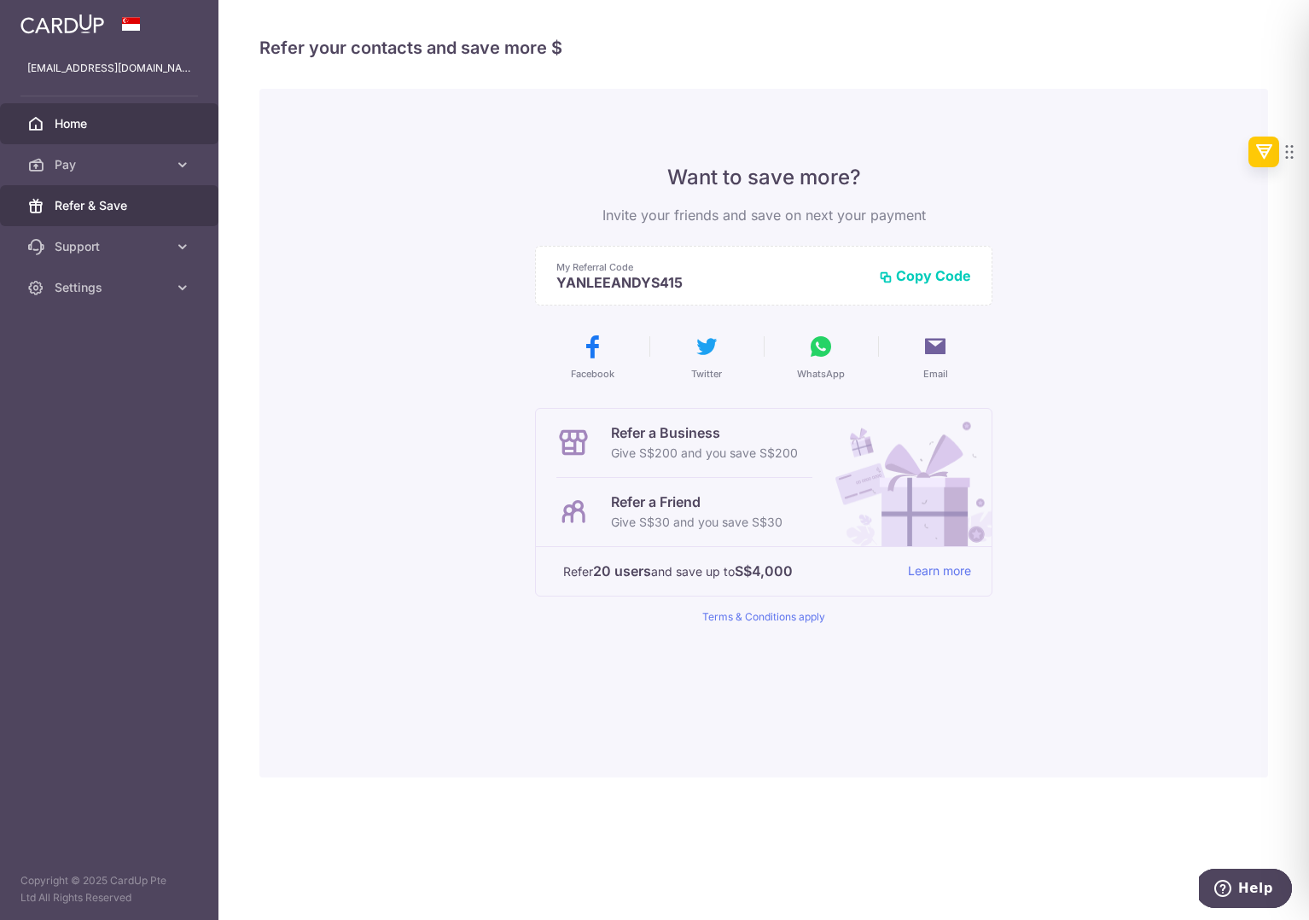
click at [112, 119] on span "Home" at bounding box center [111, 123] width 113 height 17
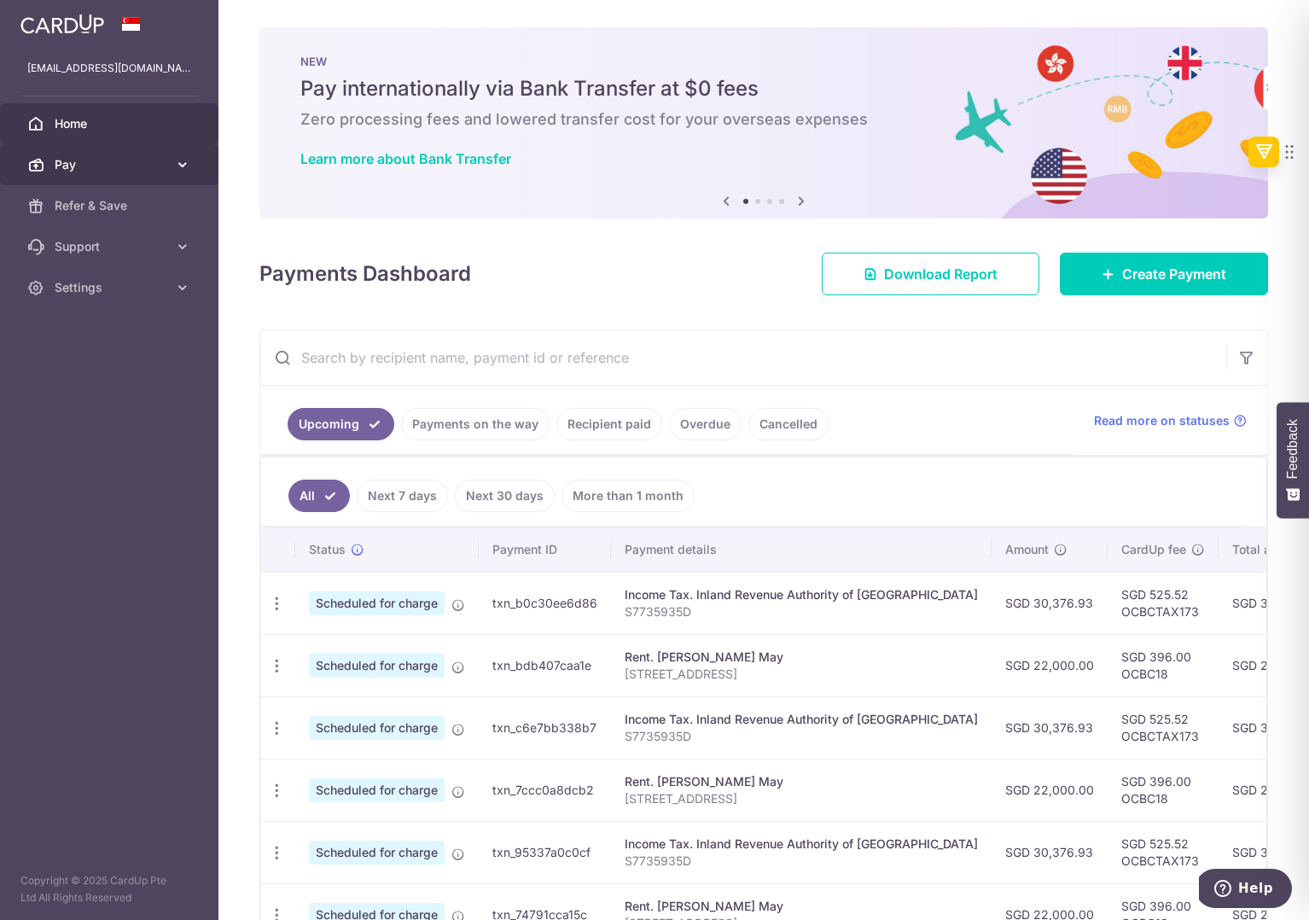
click at [174, 166] on icon at bounding box center [182, 164] width 17 height 17
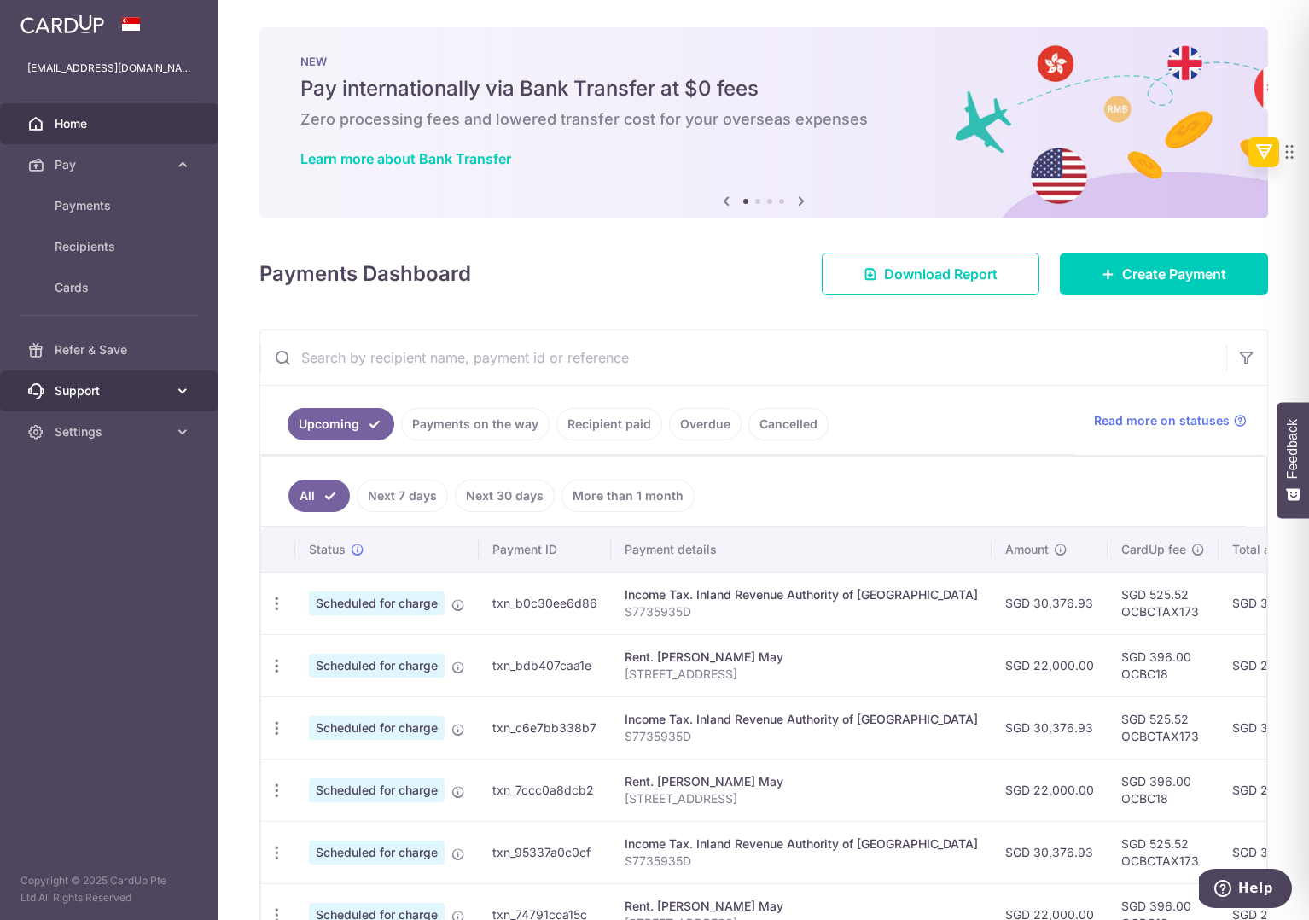
click at [187, 391] on icon at bounding box center [182, 390] width 17 height 17
click at [82, 32] on img at bounding box center [62, 24] width 84 height 20
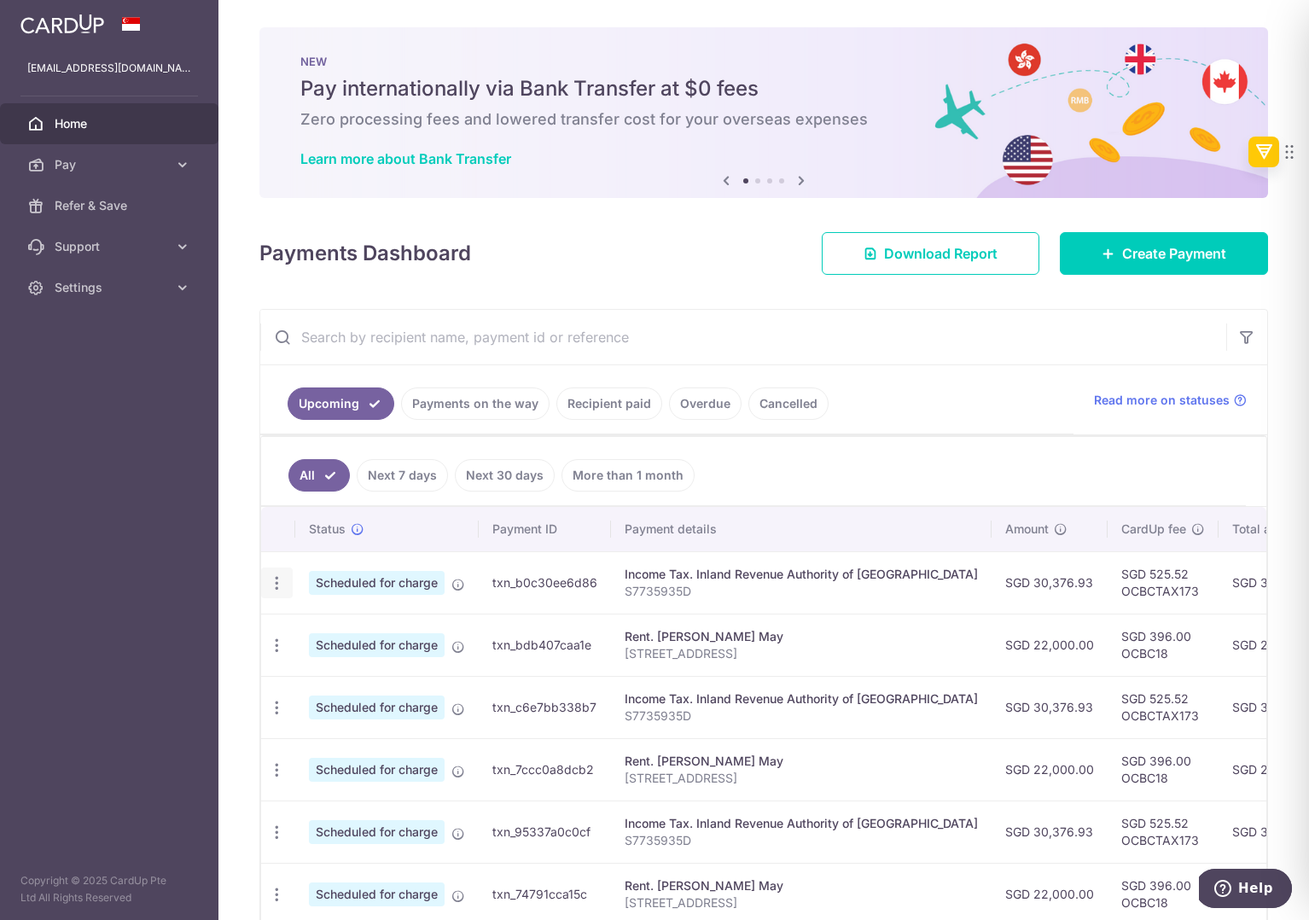
click at [275, 584] on icon "button" at bounding box center [277, 583] width 18 height 18
click at [364, 636] on span "Update payment" at bounding box center [368, 630] width 116 height 20
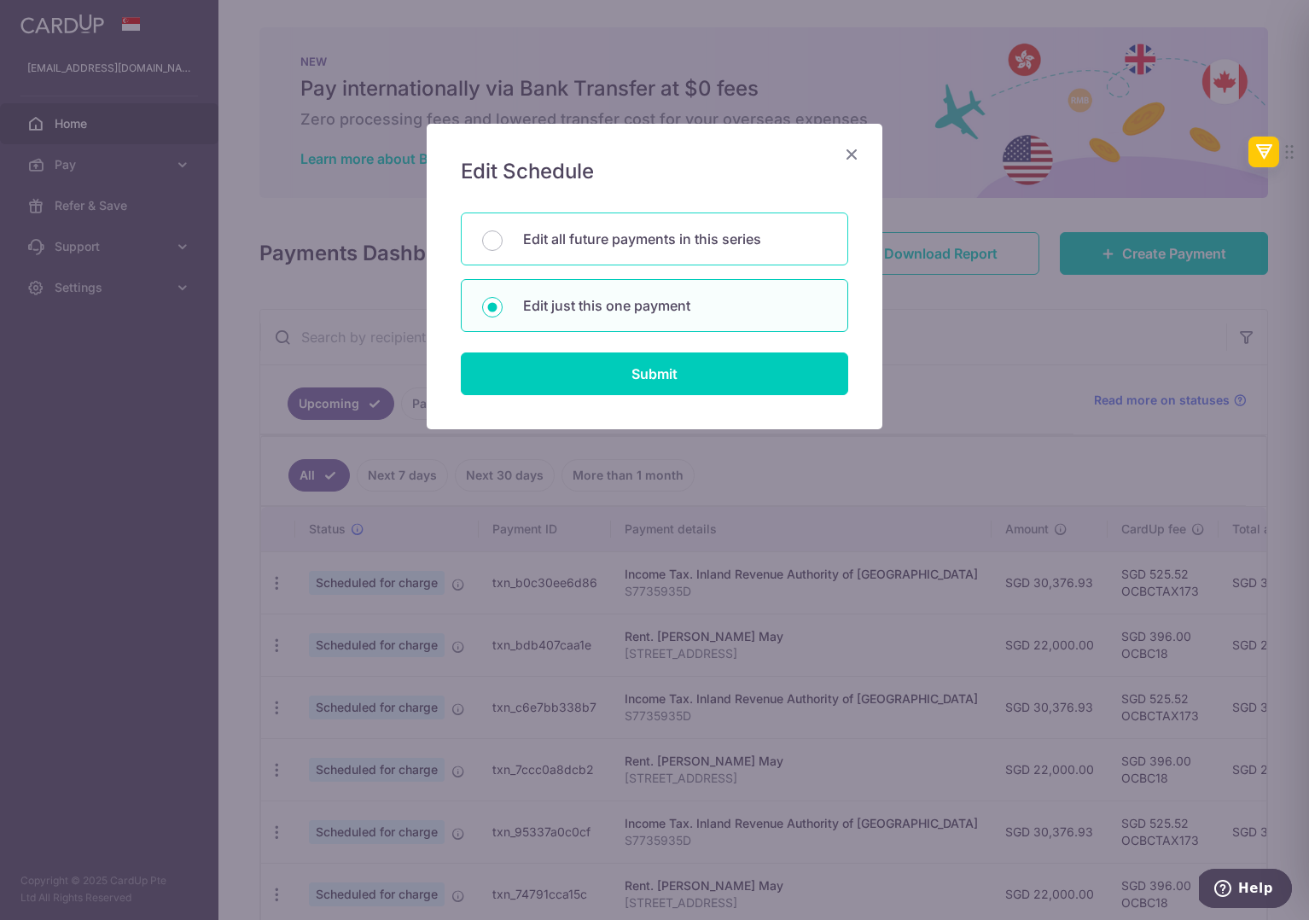
click at [637, 242] on p "Edit all future payments in this series" at bounding box center [675, 239] width 304 height 20
click at [503, 242] on input "Edit all future payments in this series" at bounding box center [492, 240] width 20 height 20
radio input "true"
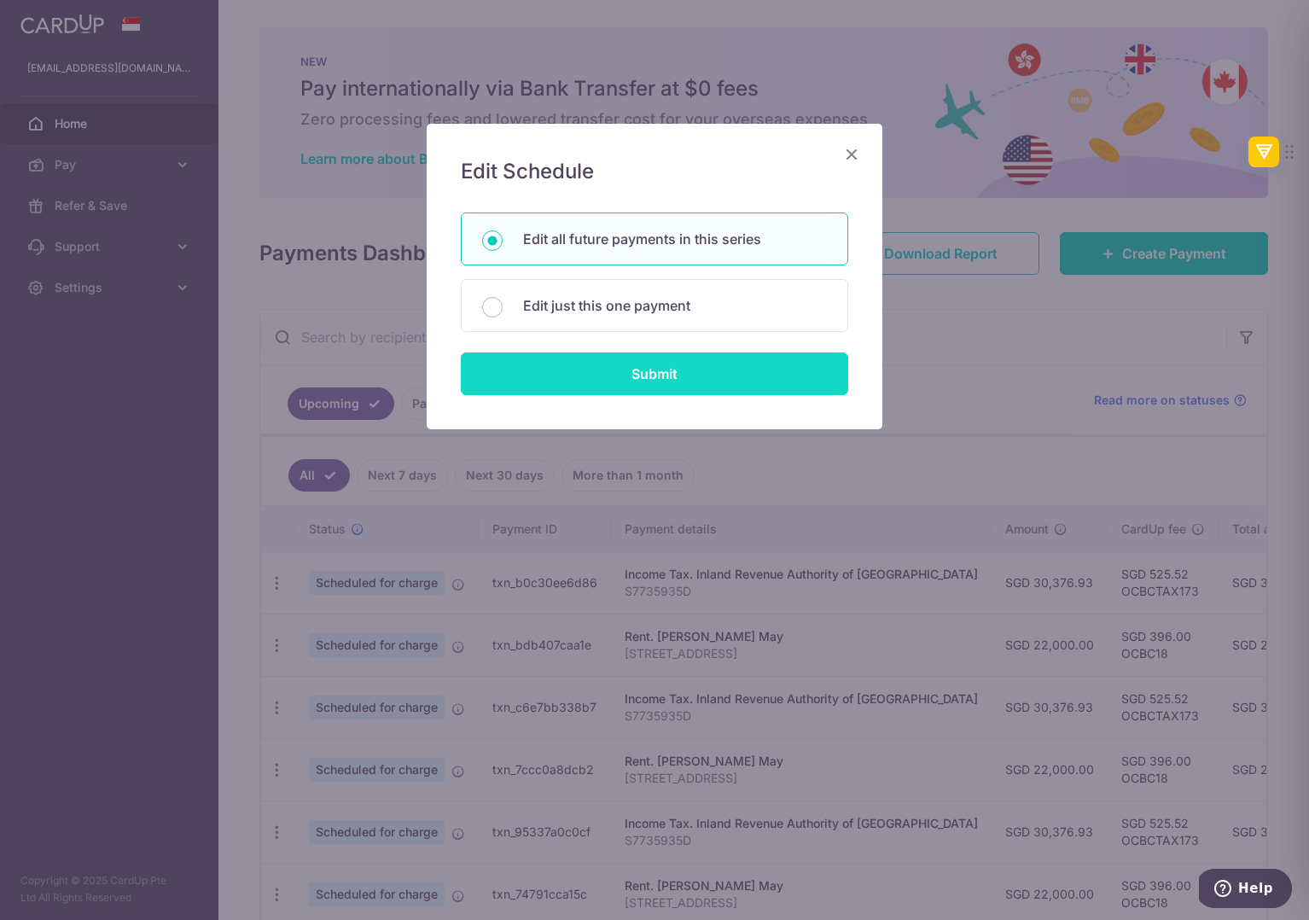
click at [631, 375] on input "Submit" at bounding box center [654, 373] width 387 height 43
radio input "true"
type input "30,376.93"
type input "S7735935D"
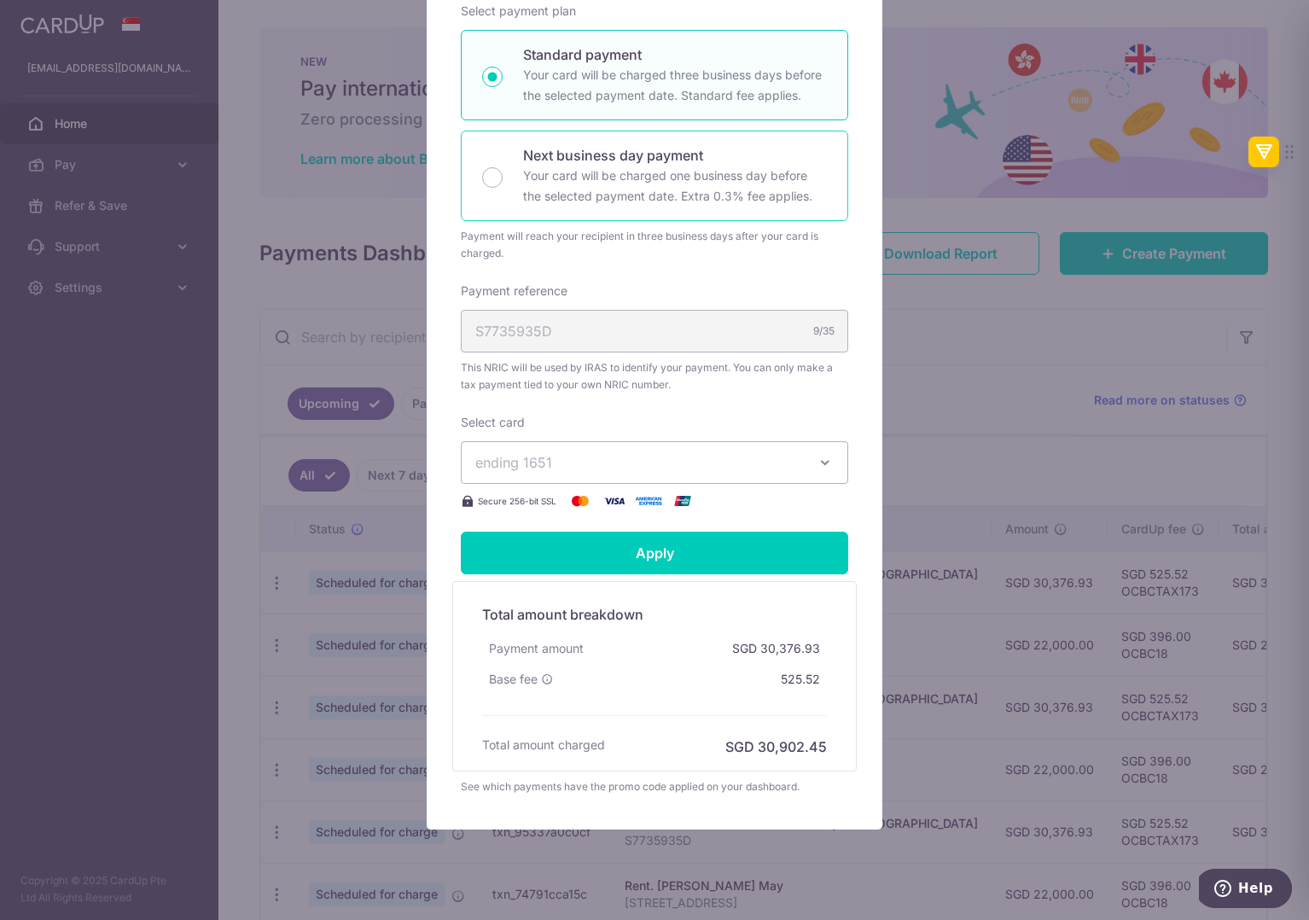
scroll to position [350, 0]
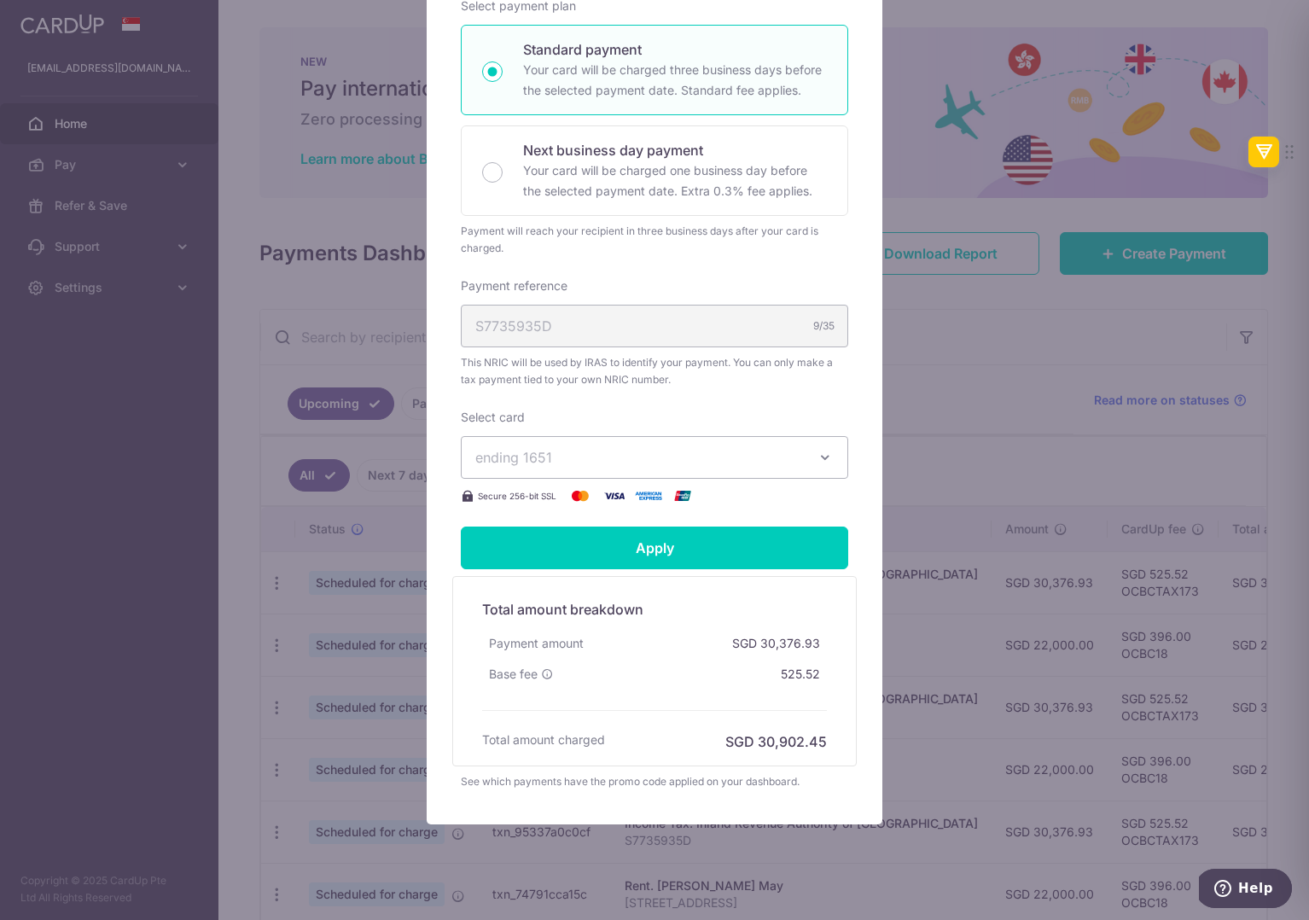
click at [643, 473] on button "ending 1651" at bounding box center [654, 457] width 387 height 43
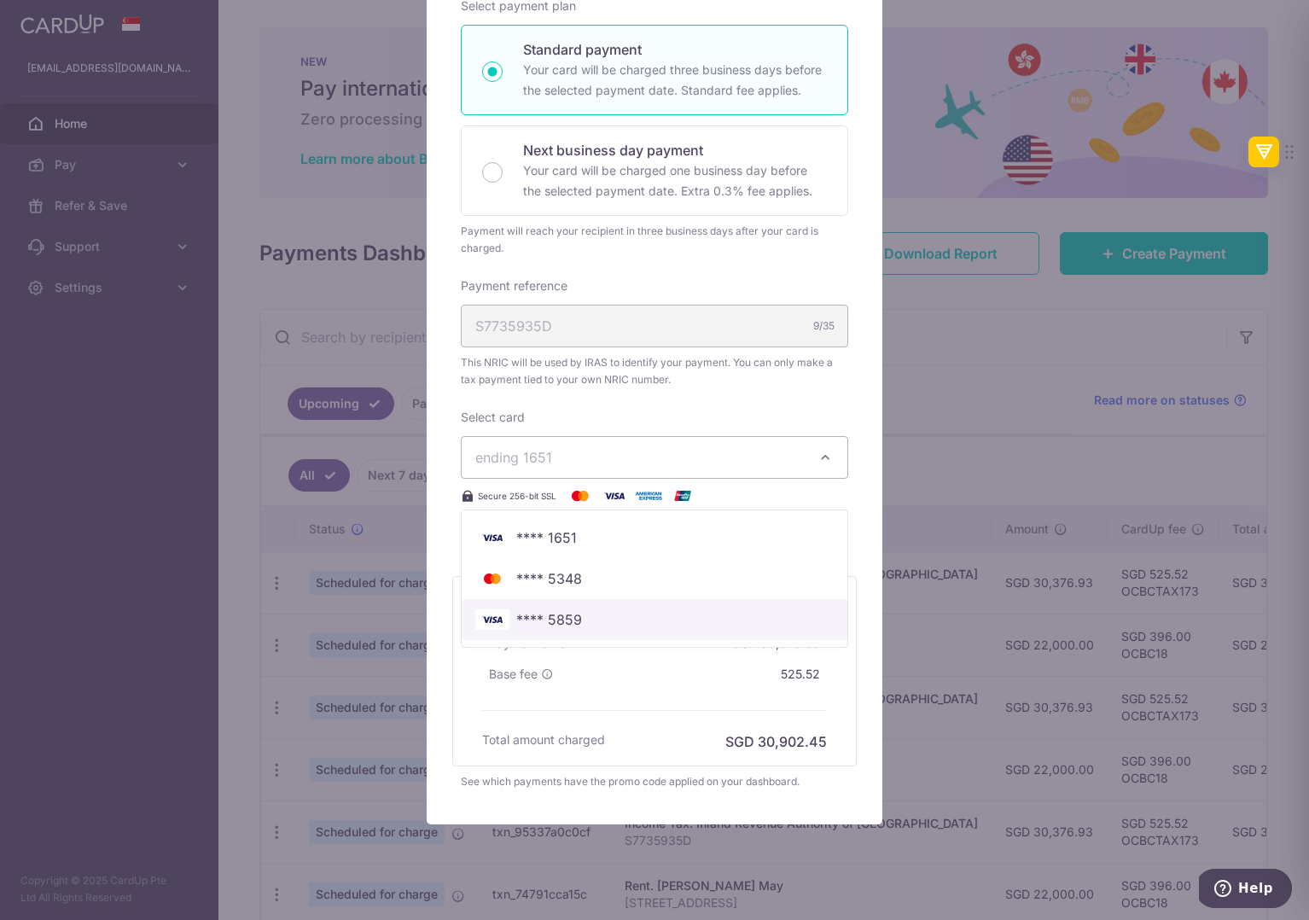
click at [592, 617] on span "**** 5859" at bounding box center [654, 619] width 358 height 20
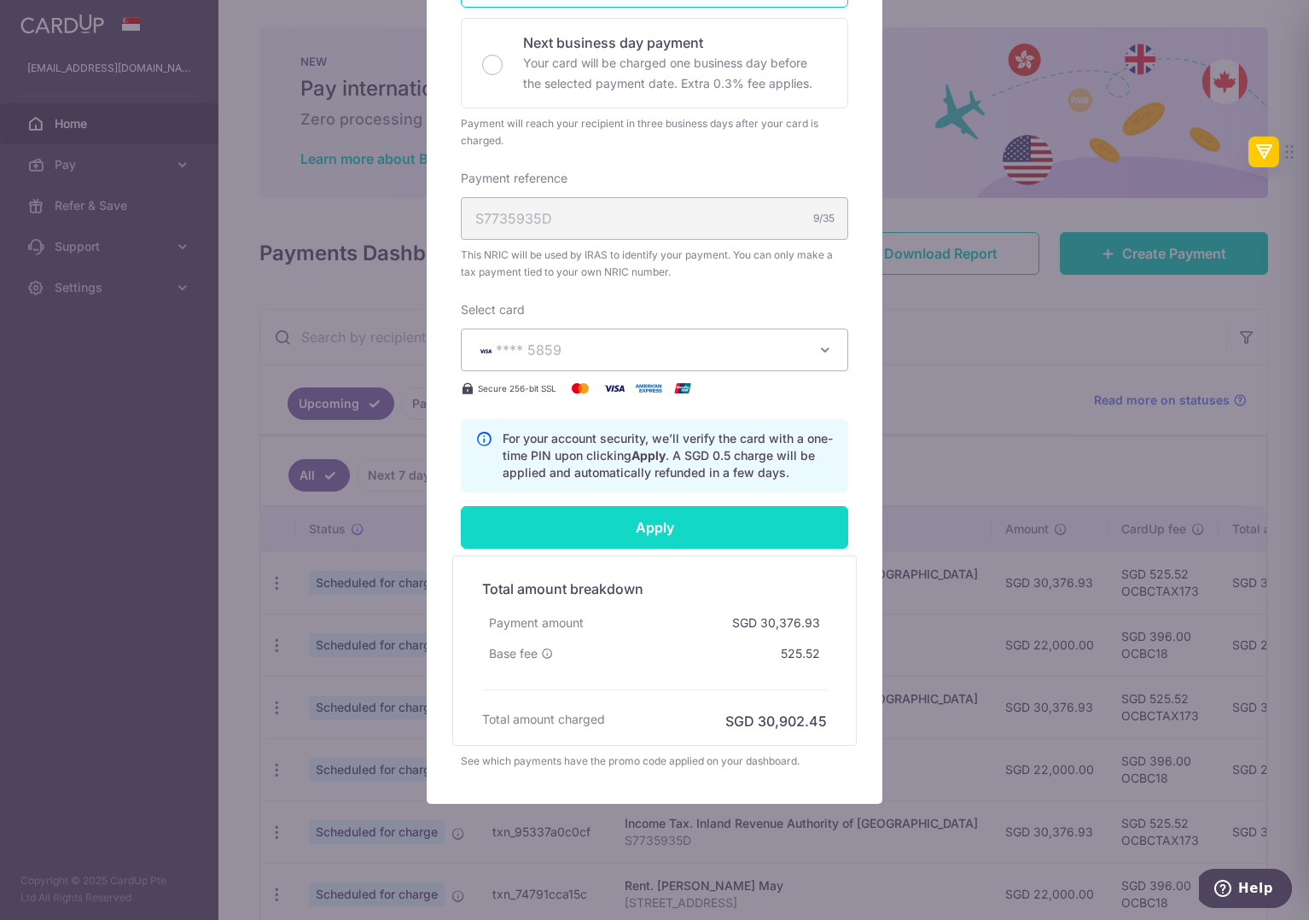
scroll to position [465, 0]
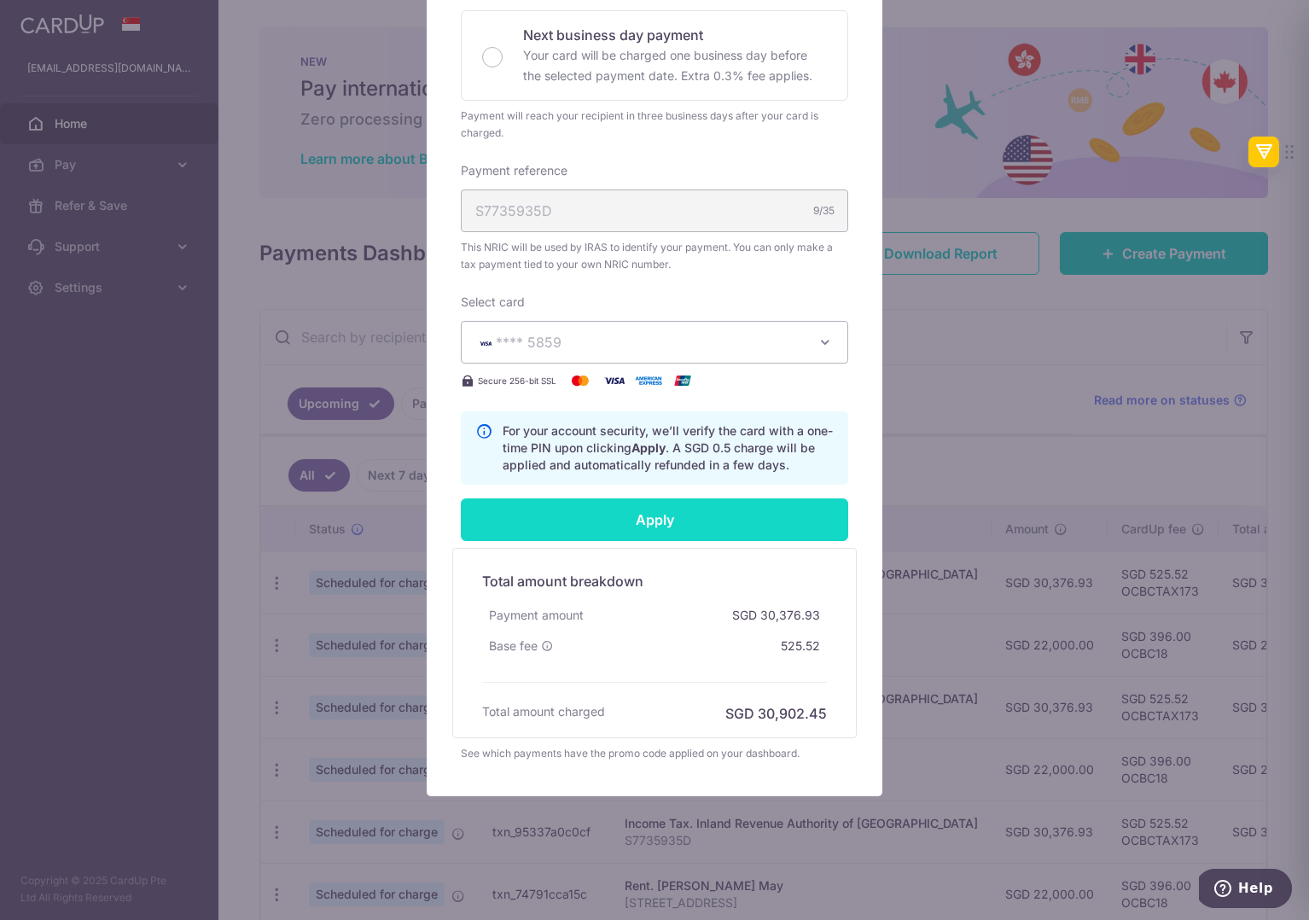
click at [619, 525] on input "Apply" at bounding box center [654, 519] width 387 height 43
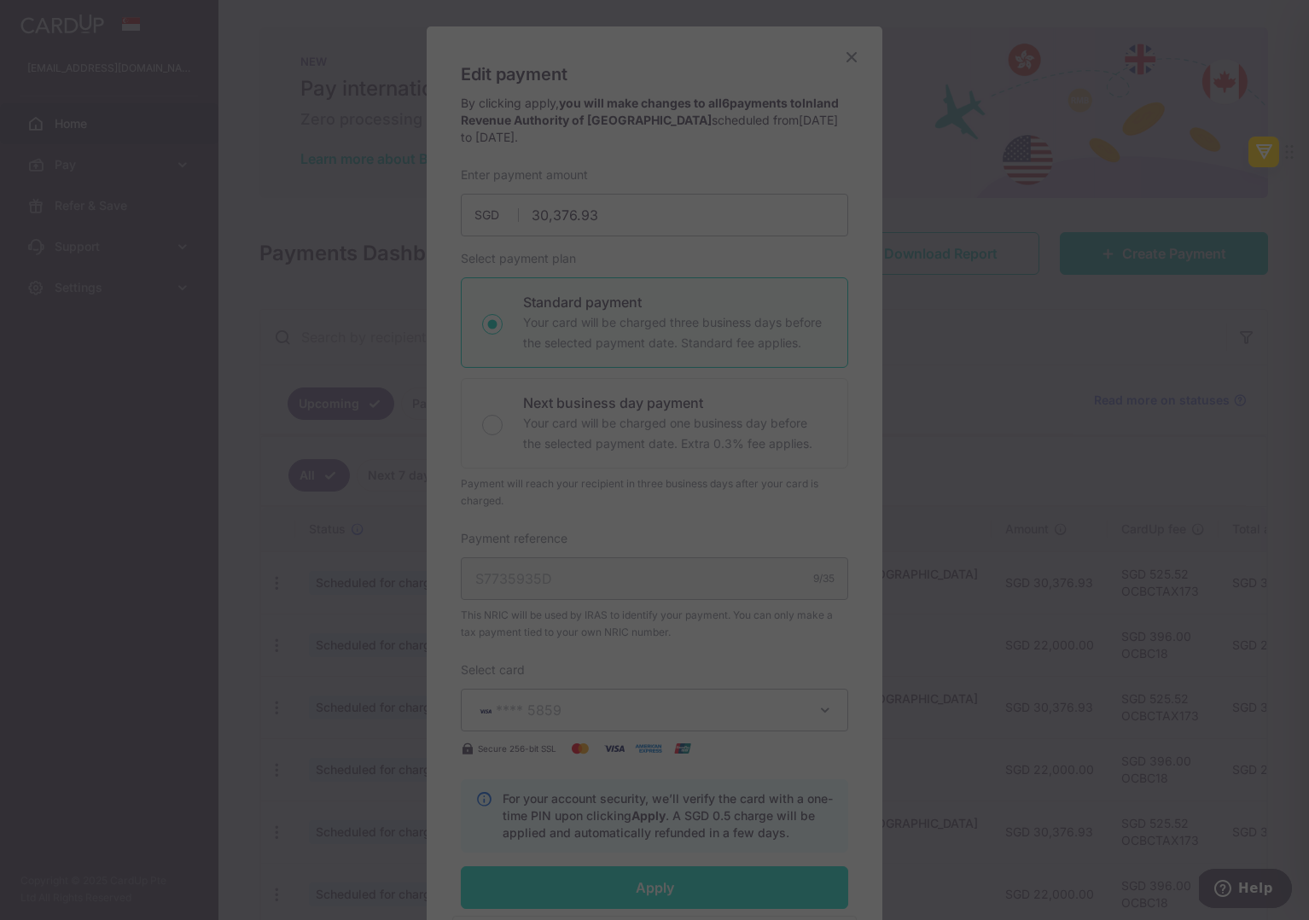
scroll to position [94, 0]
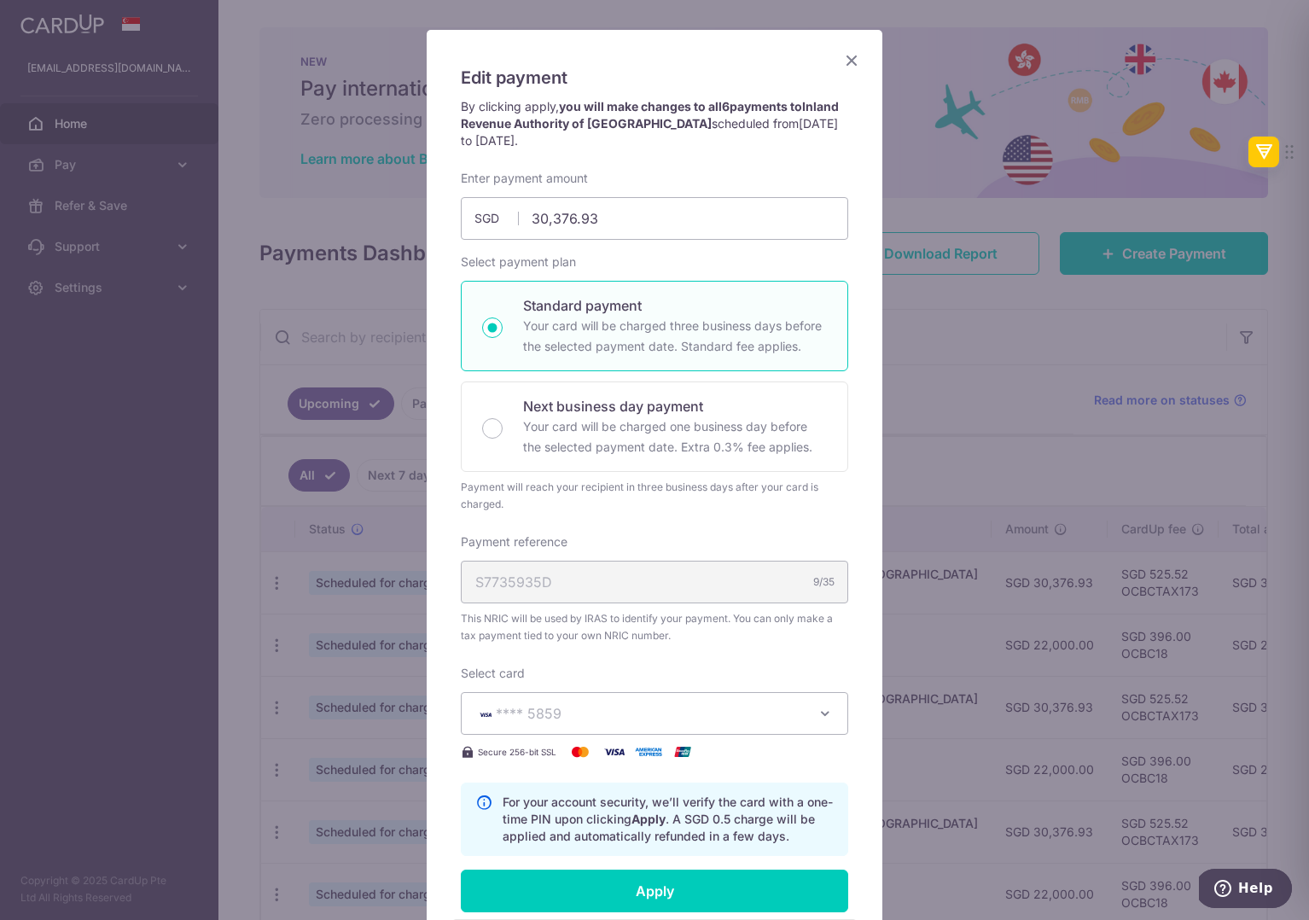
type input "Successfully Applied"
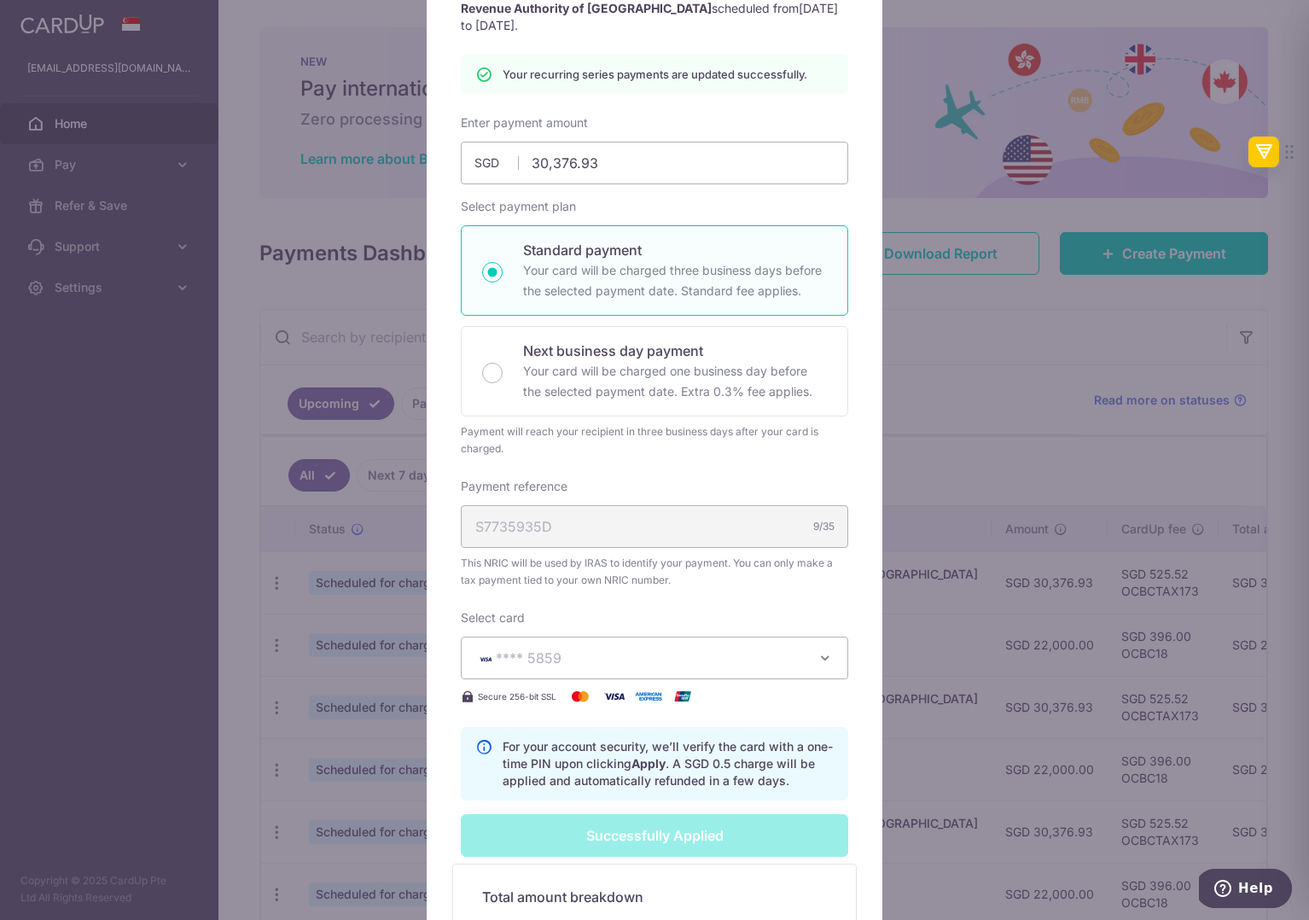
scroll to position [0, 0]
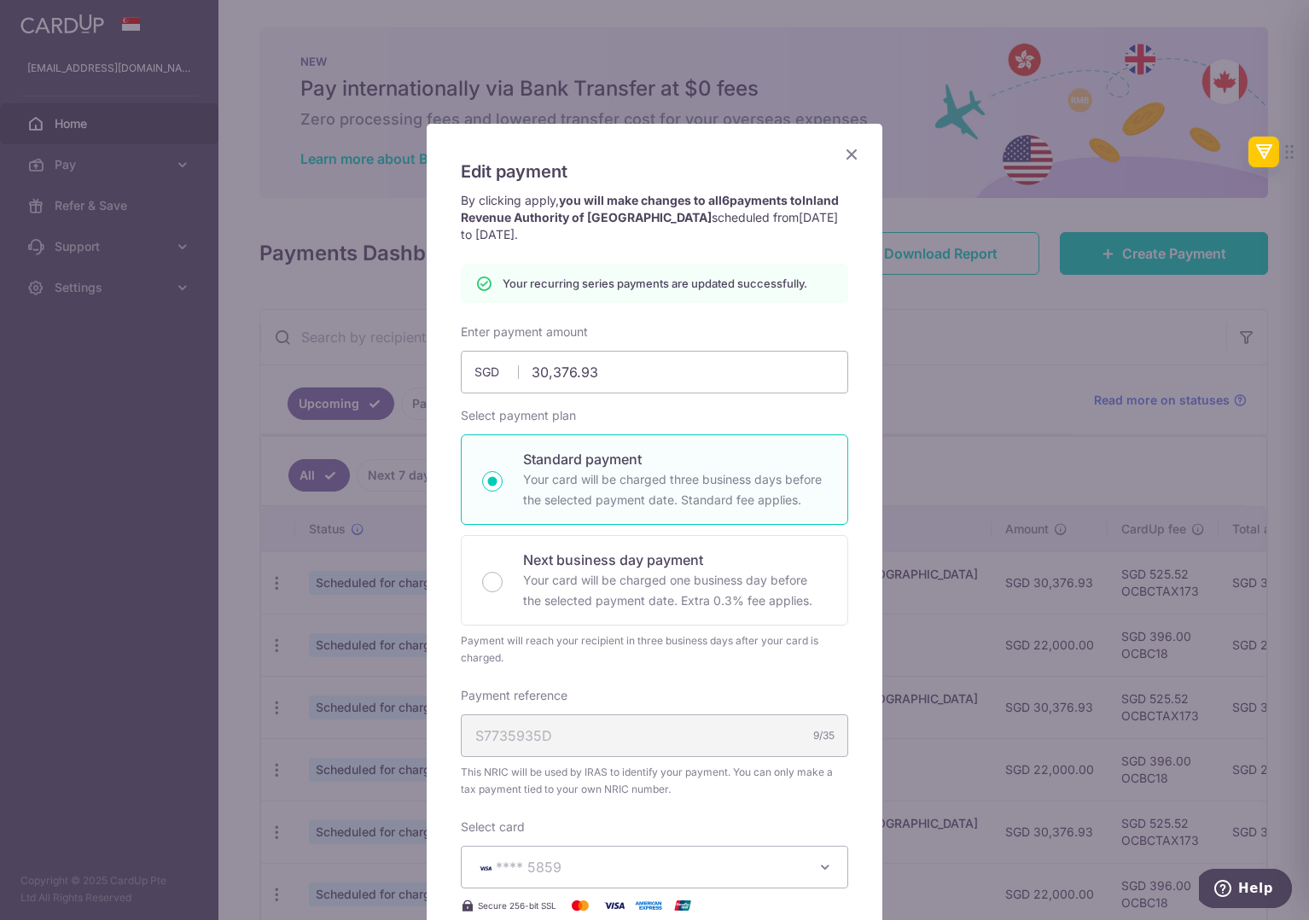
click at [852, 156] on icon "Close" at bounding box center [851, 153] width 20 height 21
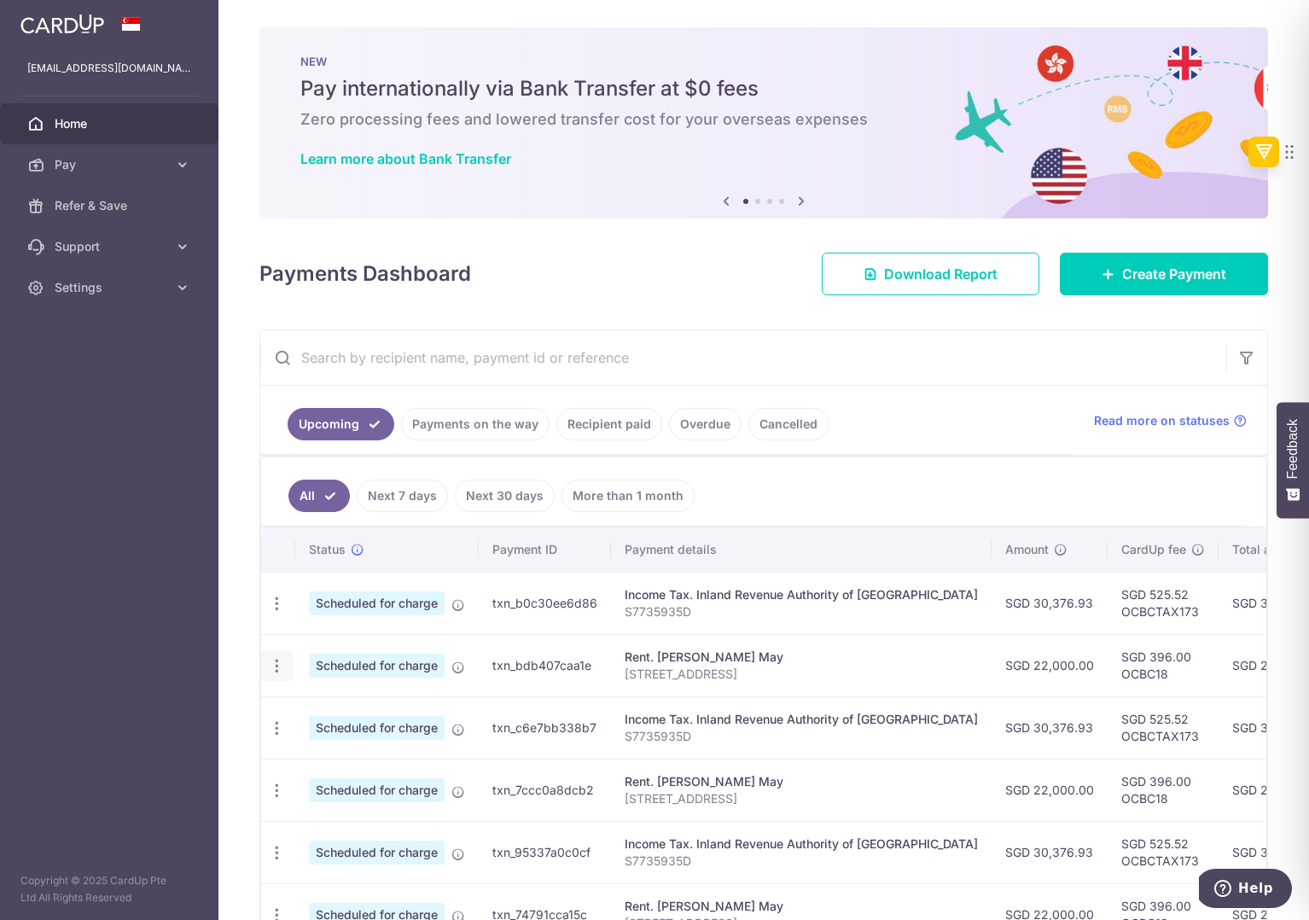
click at [274, 666] on icon "button" at bounding box center [277, 666] width 18 height 18
click at [356, 716] on span "Update payment" at bounding box center [368, 712] width 116 height 20
radio input "true"
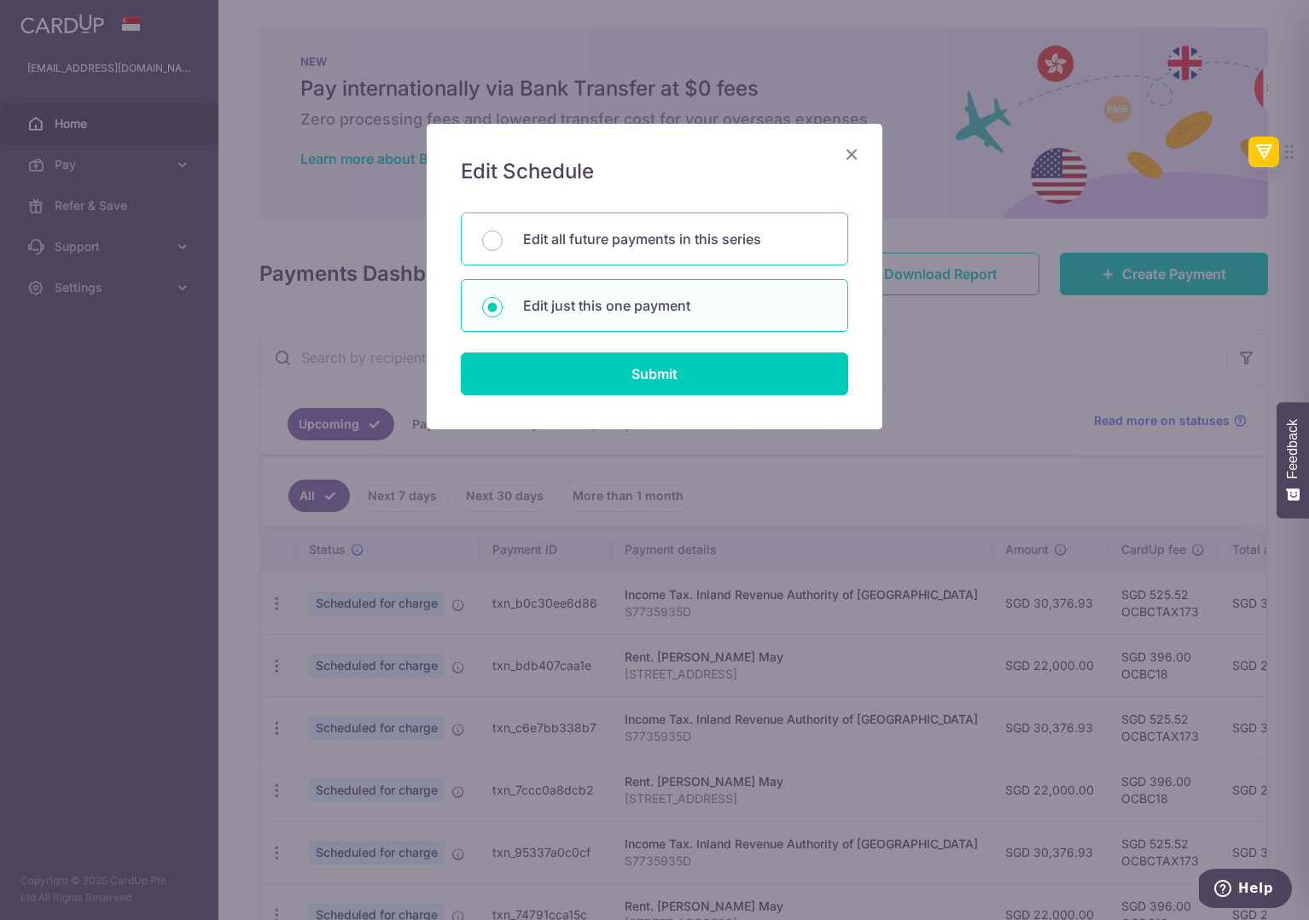
click at [611, 254] on div "Edit all future payments in this series" at bounding box center [654, 238] width 387 height 53
radio input "true"
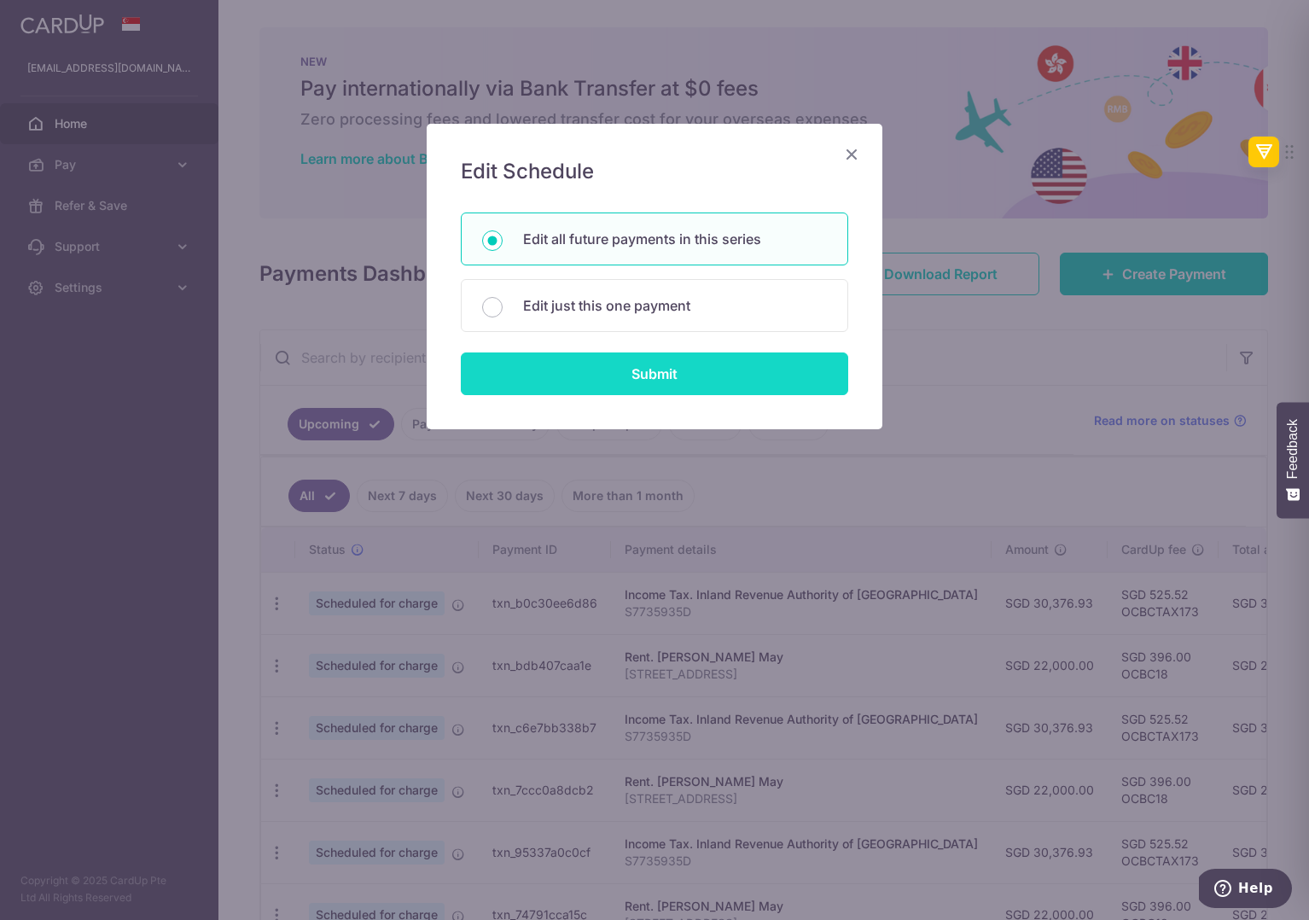
click at [612, 381] on input "Submit" at bounding box center [654, 373] width 387 height 43
radio input "true"
type input "22,000.00"
type input "[STREET_ADDRESS]"
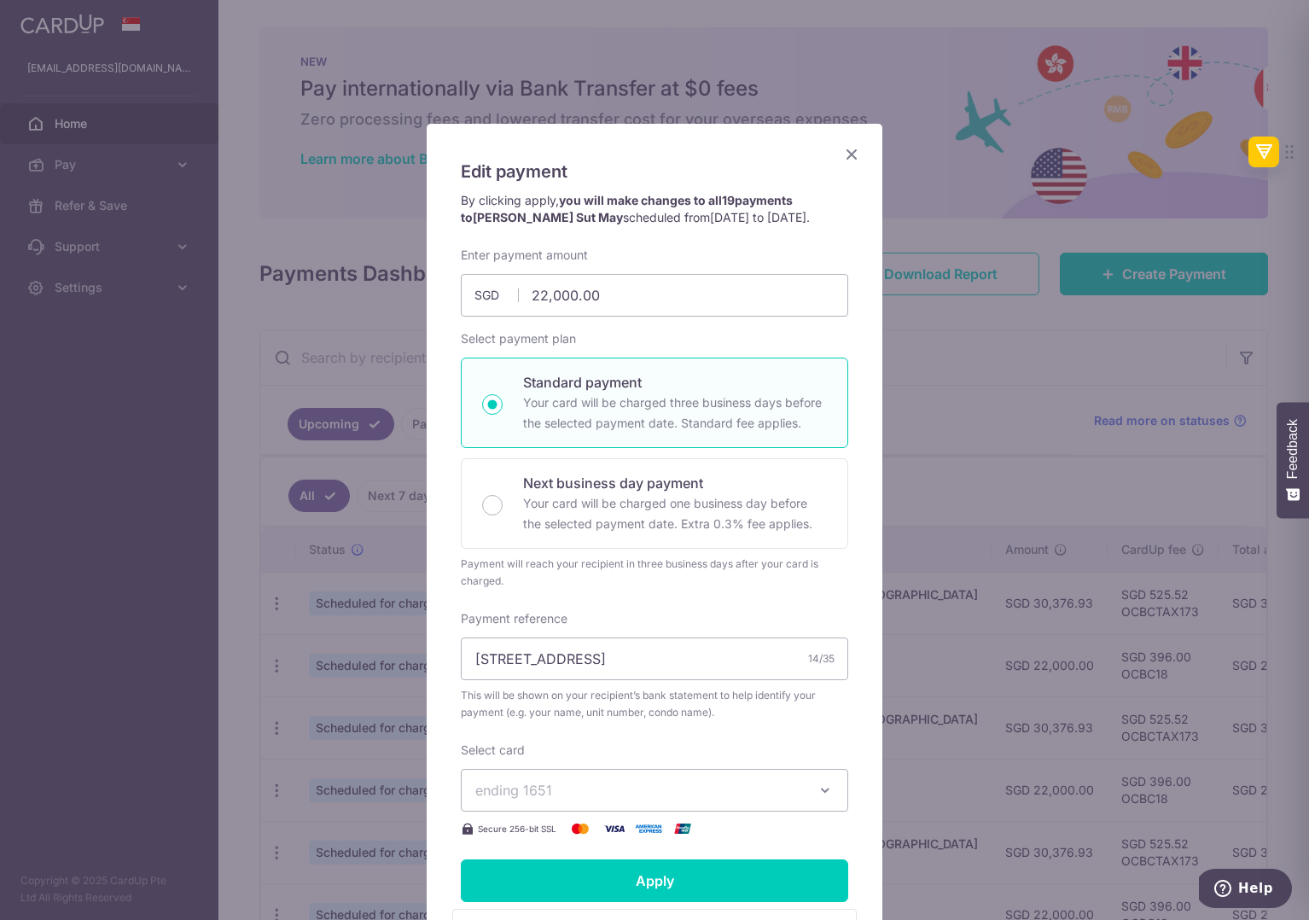
click at [622, 776] on button "ending 1651" at bounding box center [654, 790] width 387 height 43
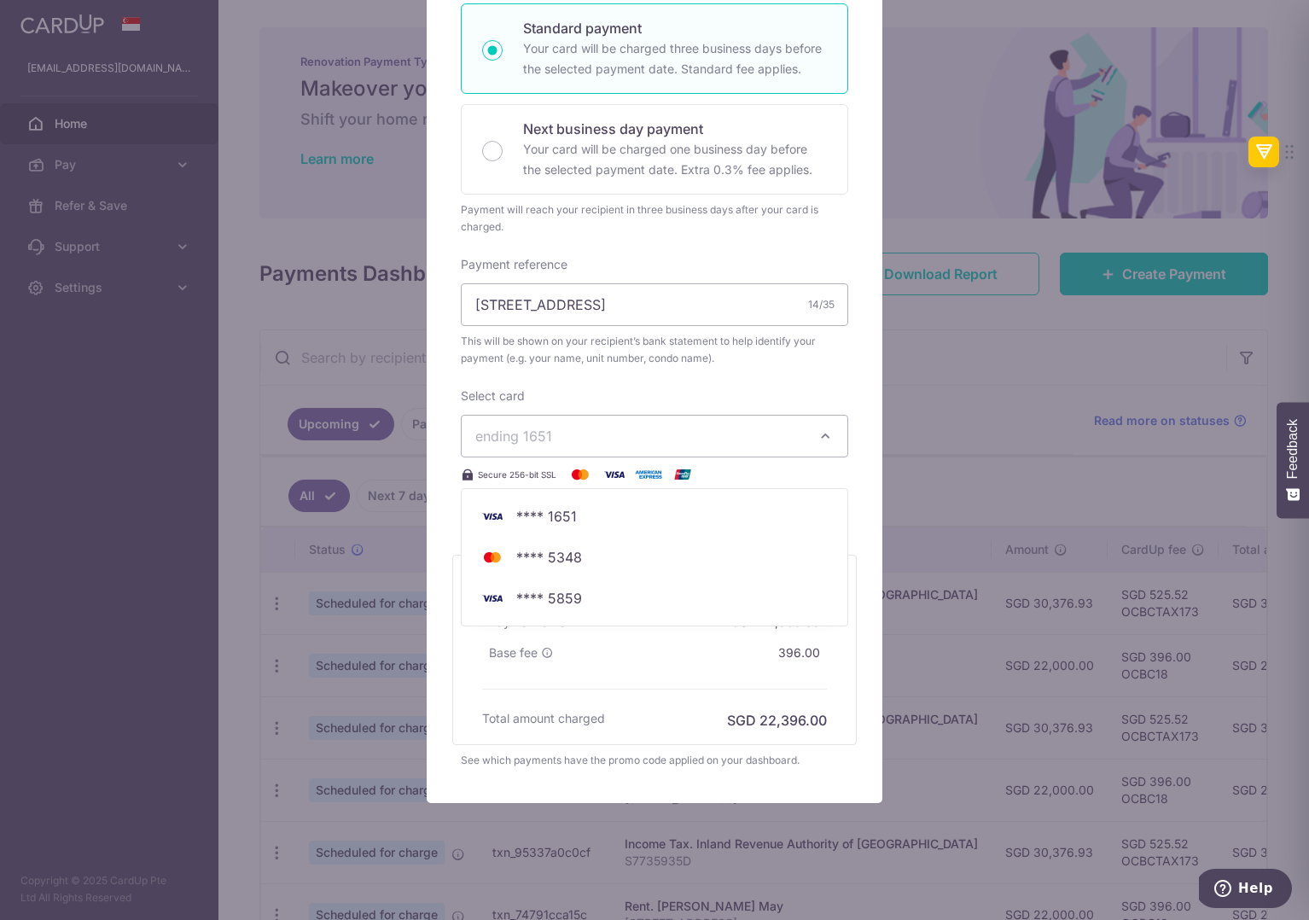
scroll to position [361, 0]
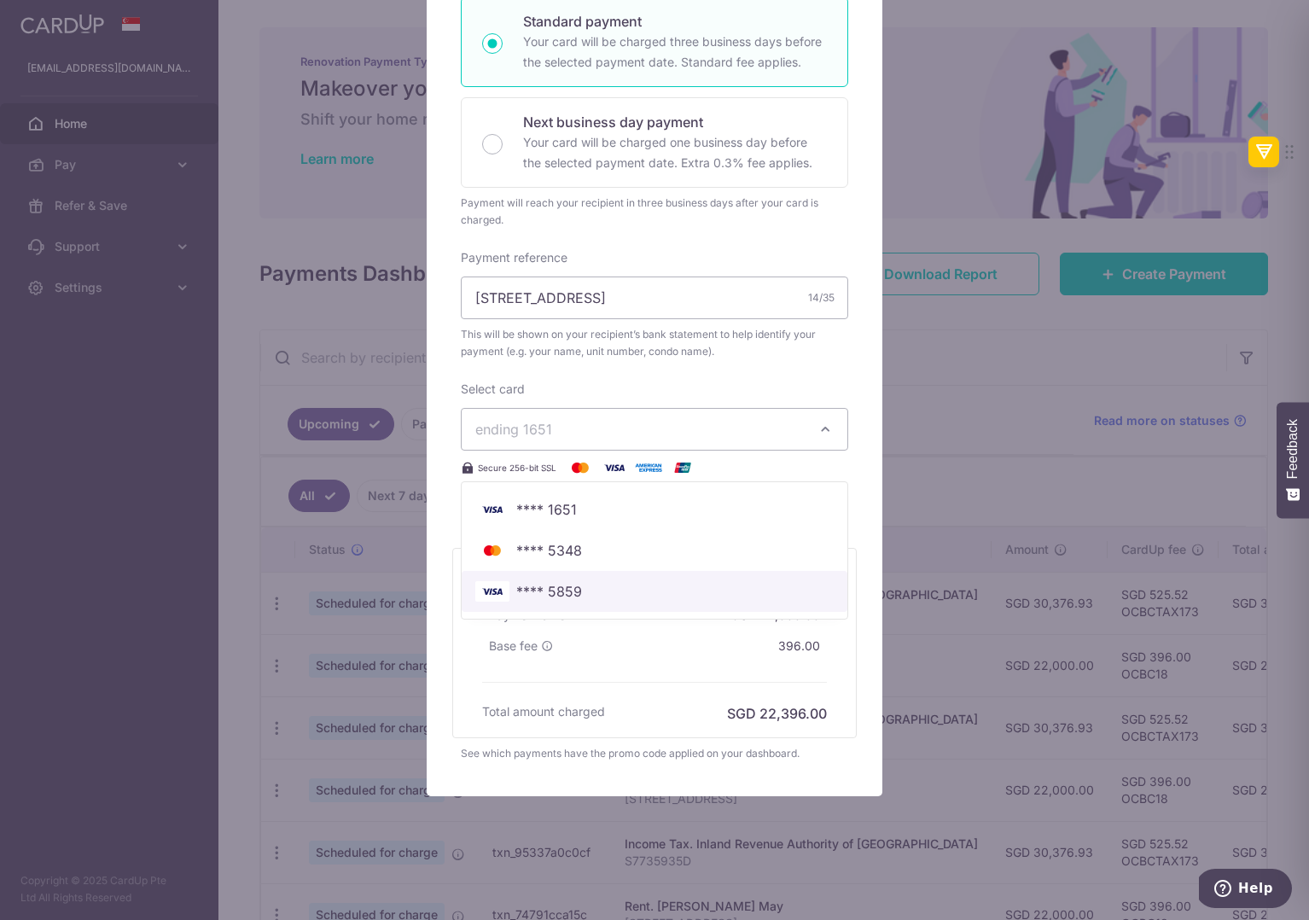
click at [578, 592] on span "**** 5859" at bounding box center [549, 591] width 66 height 20
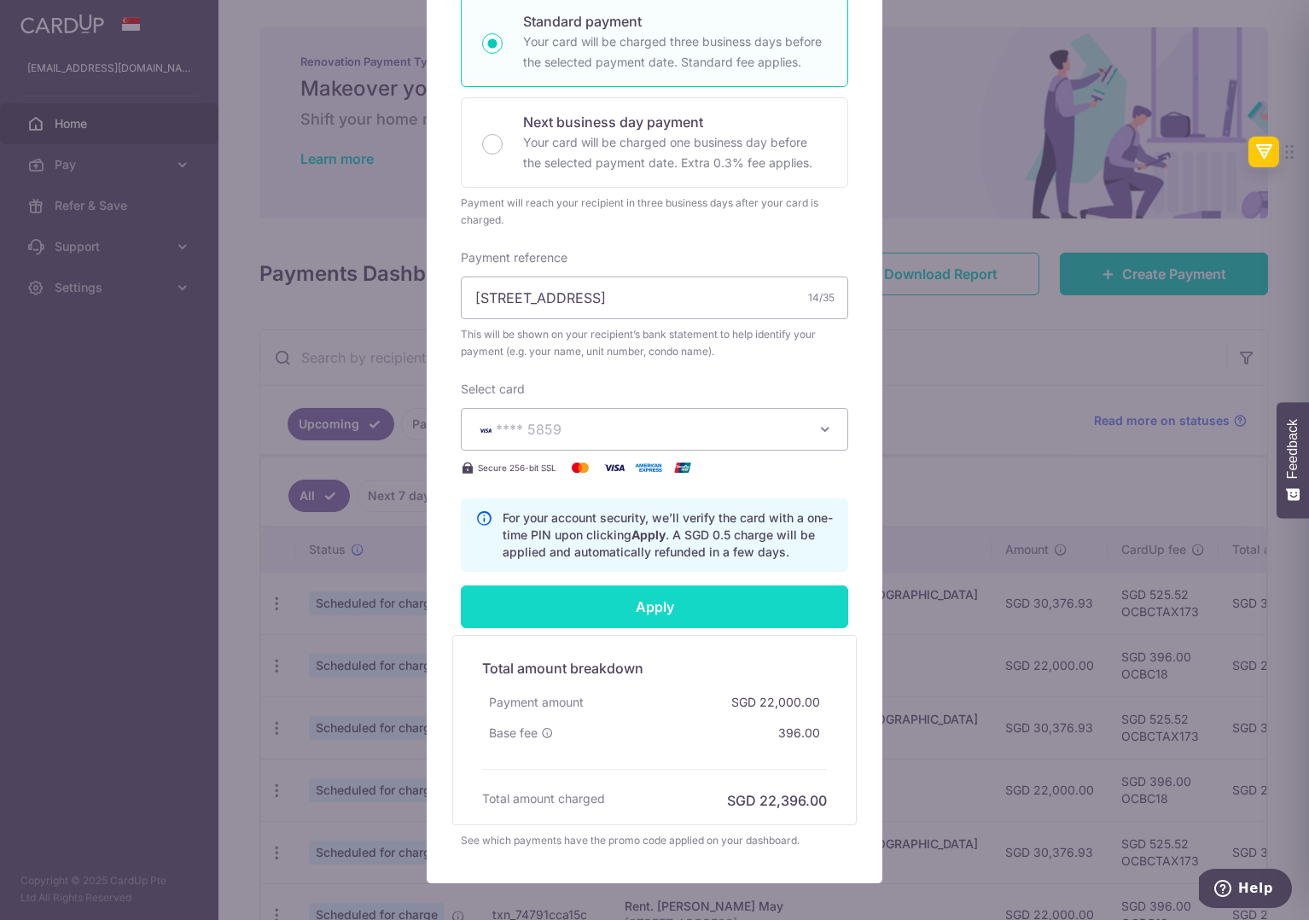
click at [665, 614] on input "Apply" at bounding box center [654, 606] width 387 height 43
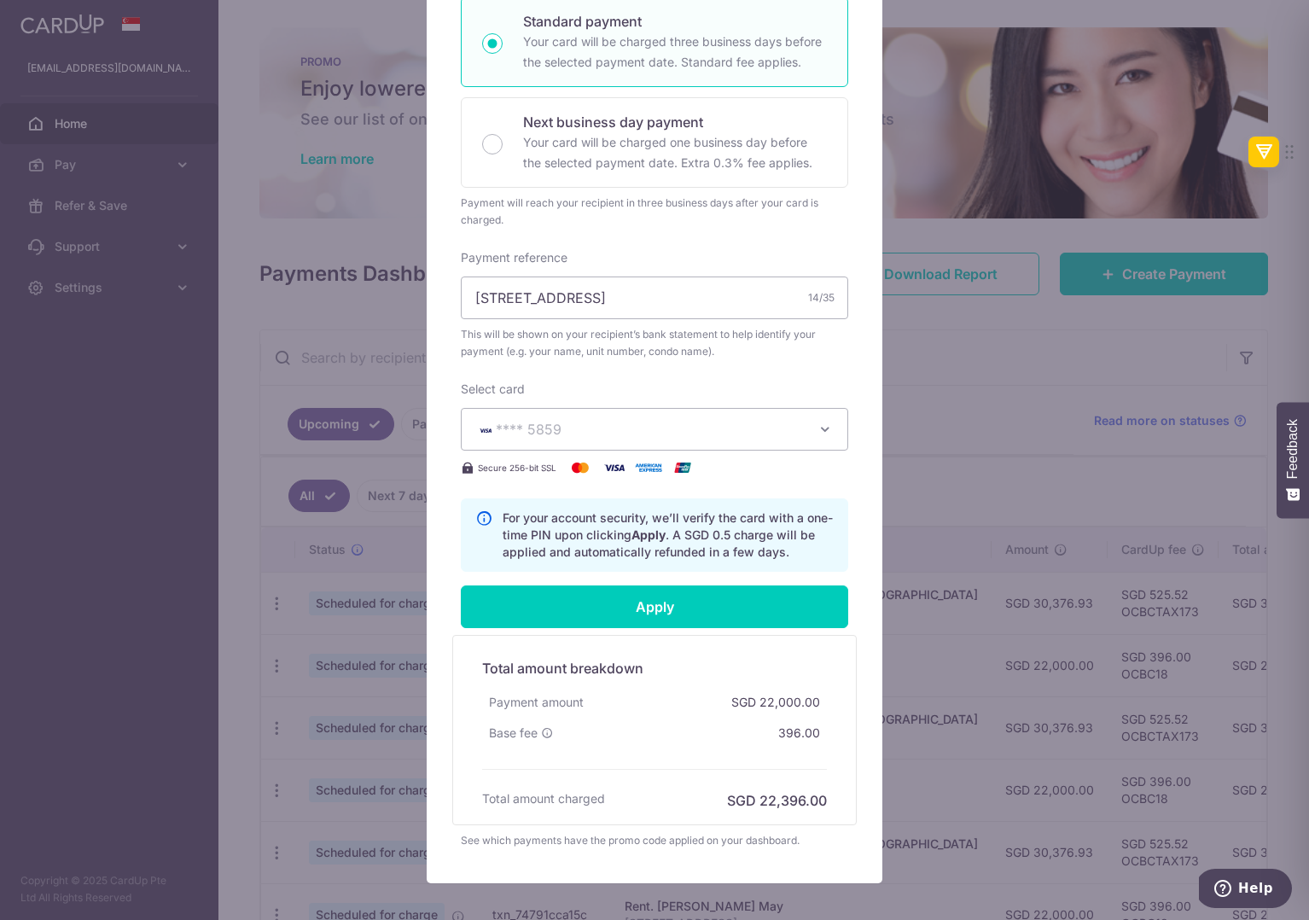
type input "Successfully Applied"
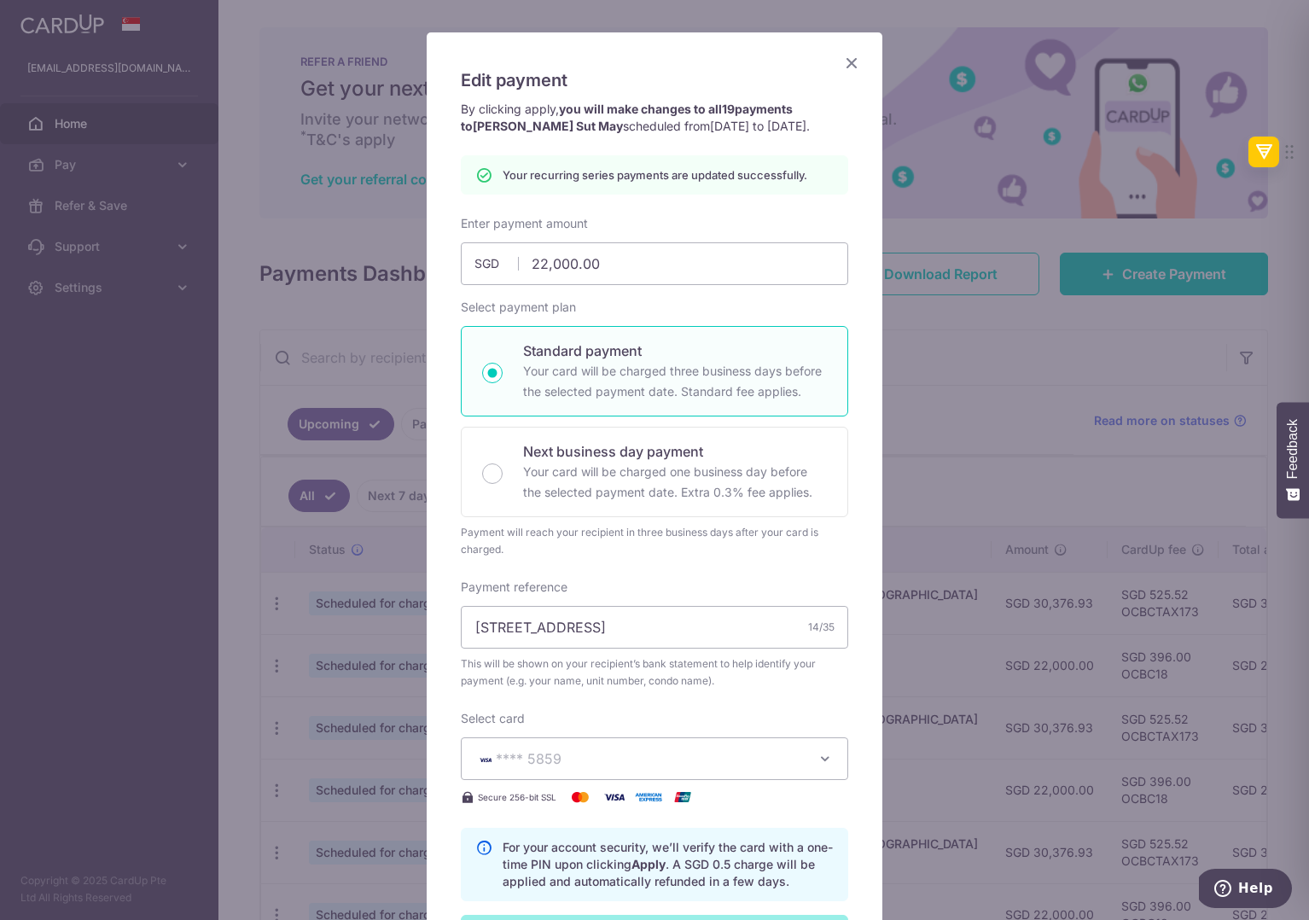
scroll to position [0, 0]
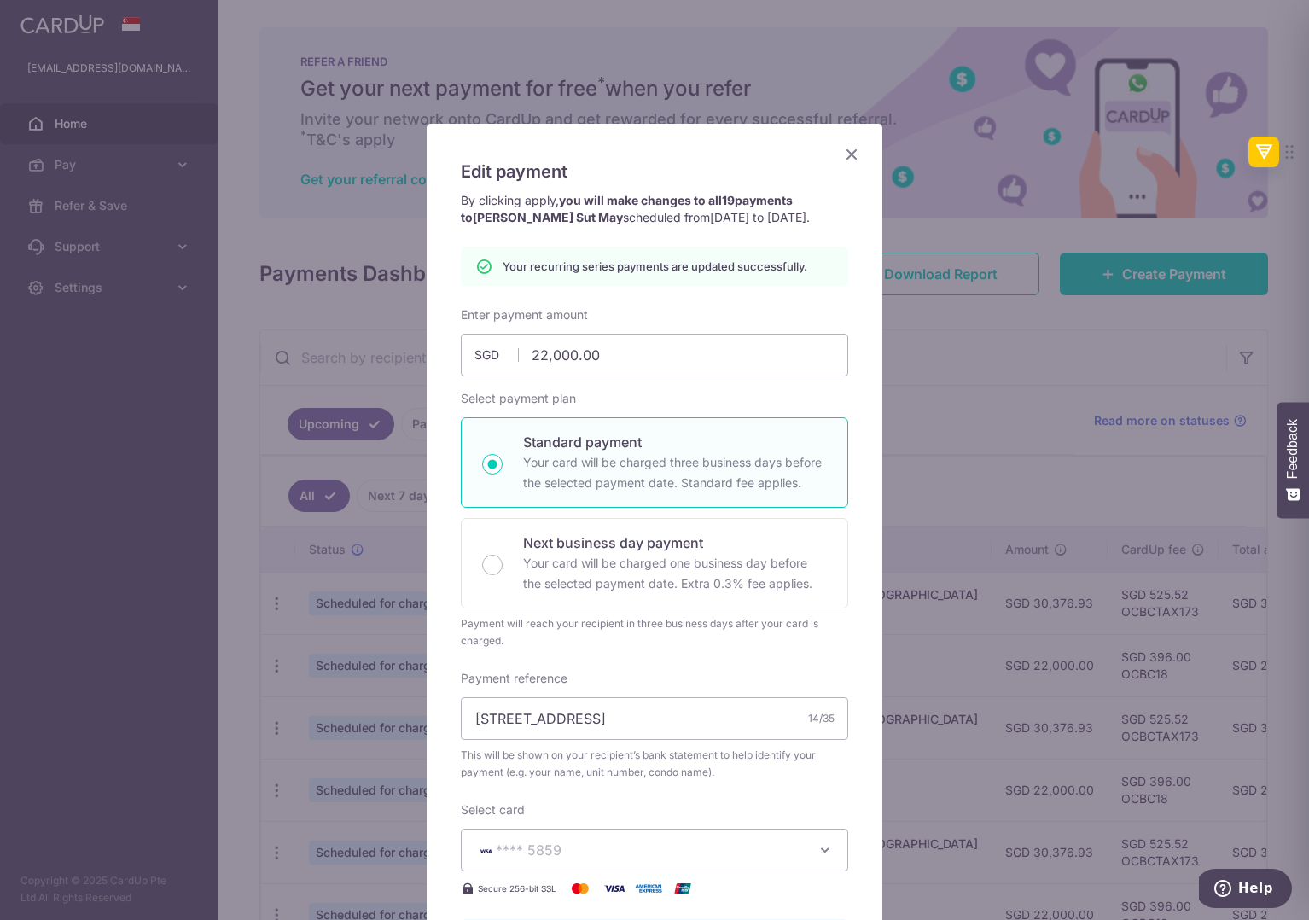
click at [852, 153] on icon "Close" at bounding box center [851, 153] width 20 height 21
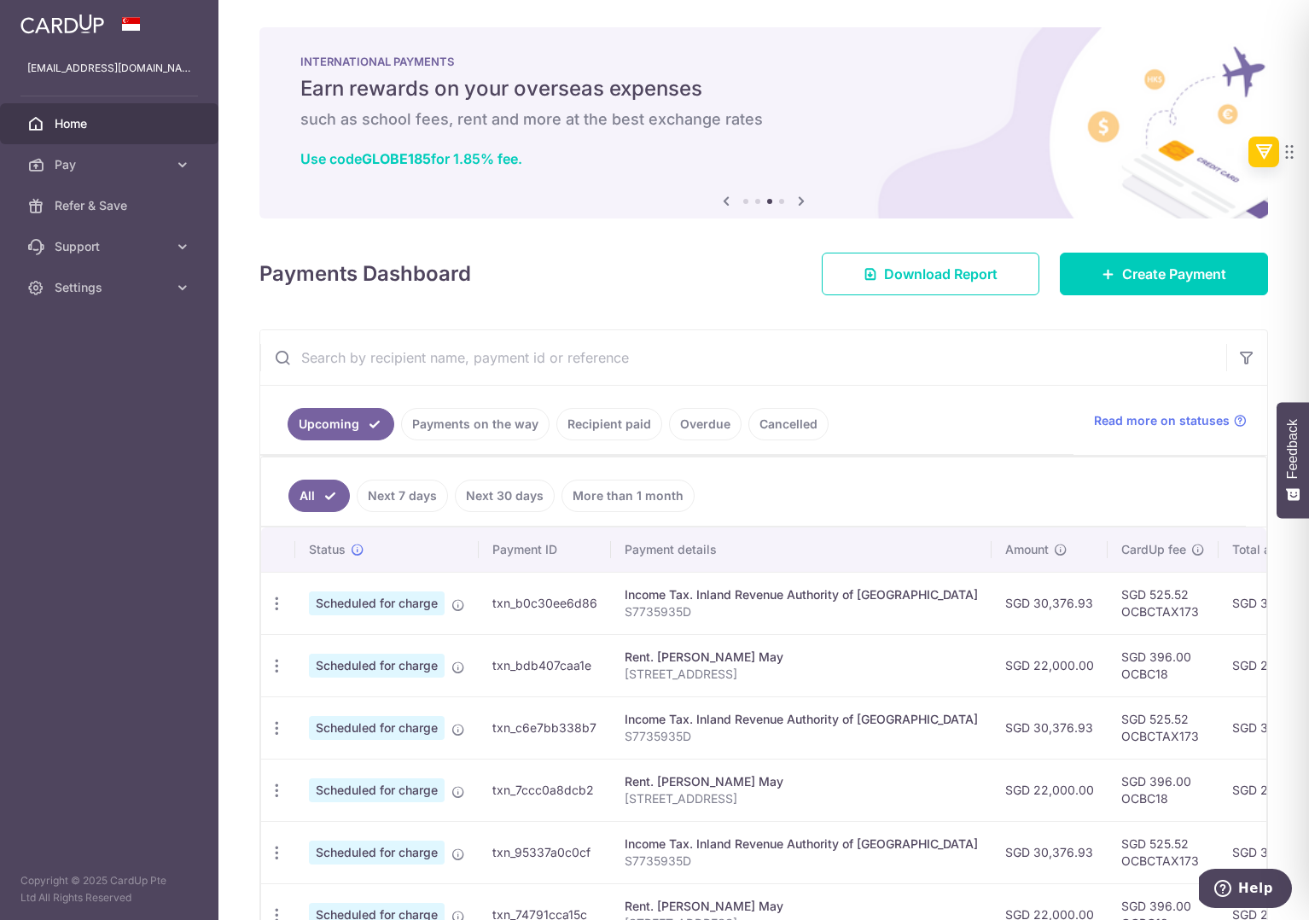
click at [79, 130] on span "Home" at bounding box center [111, 123] width 113 height 17
